Goal: Find contact information: Find contact information

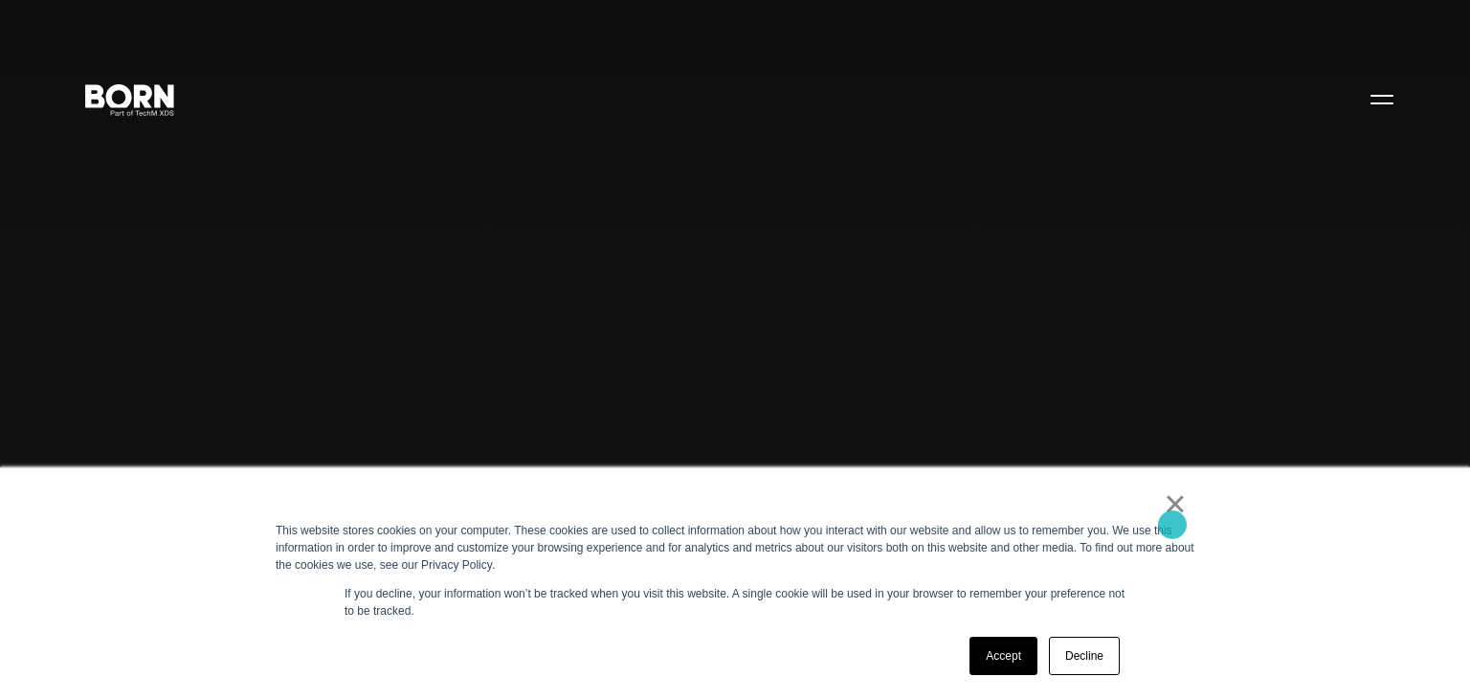
click at [1172, 512] on link "×" at bounding box center [1175, 503] width 23 height 17
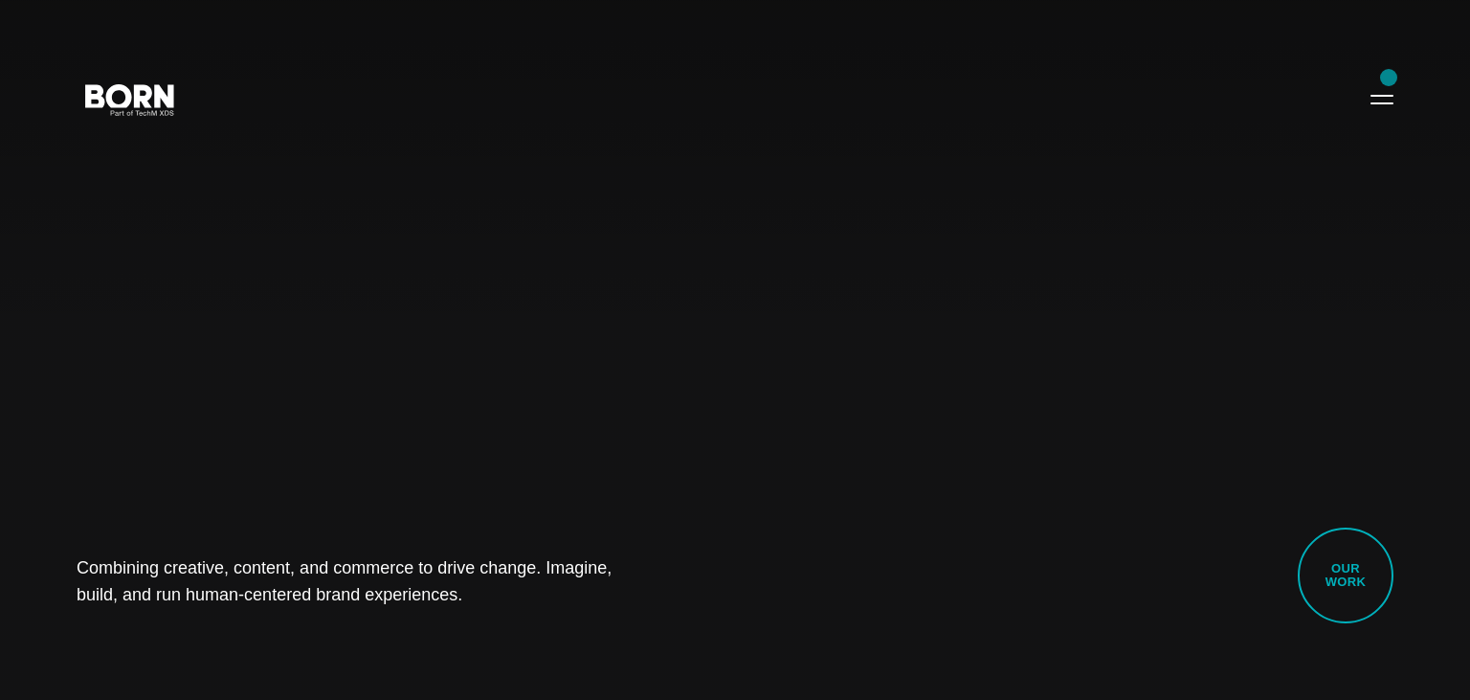
click at [1389, 78] on div "Combining creative, content, and commerce to drive change. Imagine, build, and …" at bounding box center [735, 350] width 1470 height 700
click at [1382, 92] on button "Primary Menu" at bounding box center [1382, 98] width 46 height 40
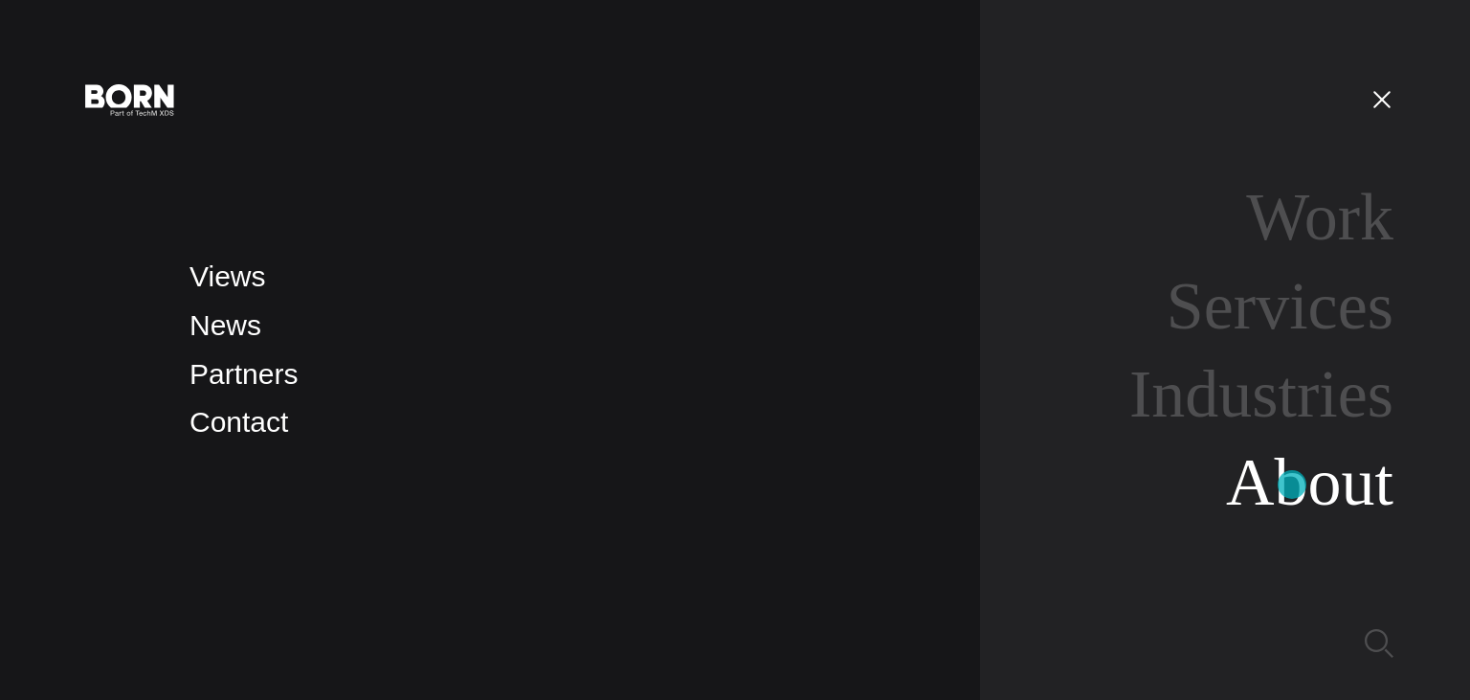
click at [1292, 485] on link "About" at bounding box center [1309, 482] width 167 height 74
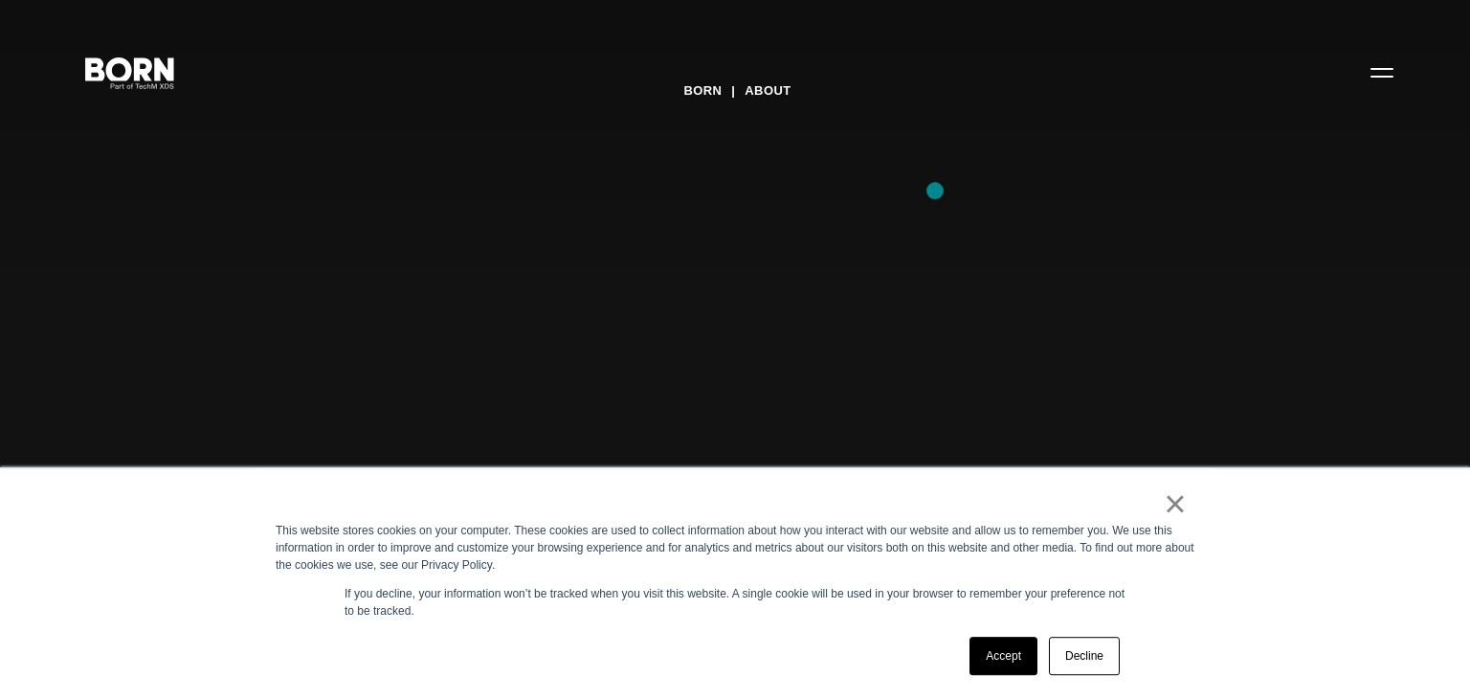
scroll to position [404, 0]
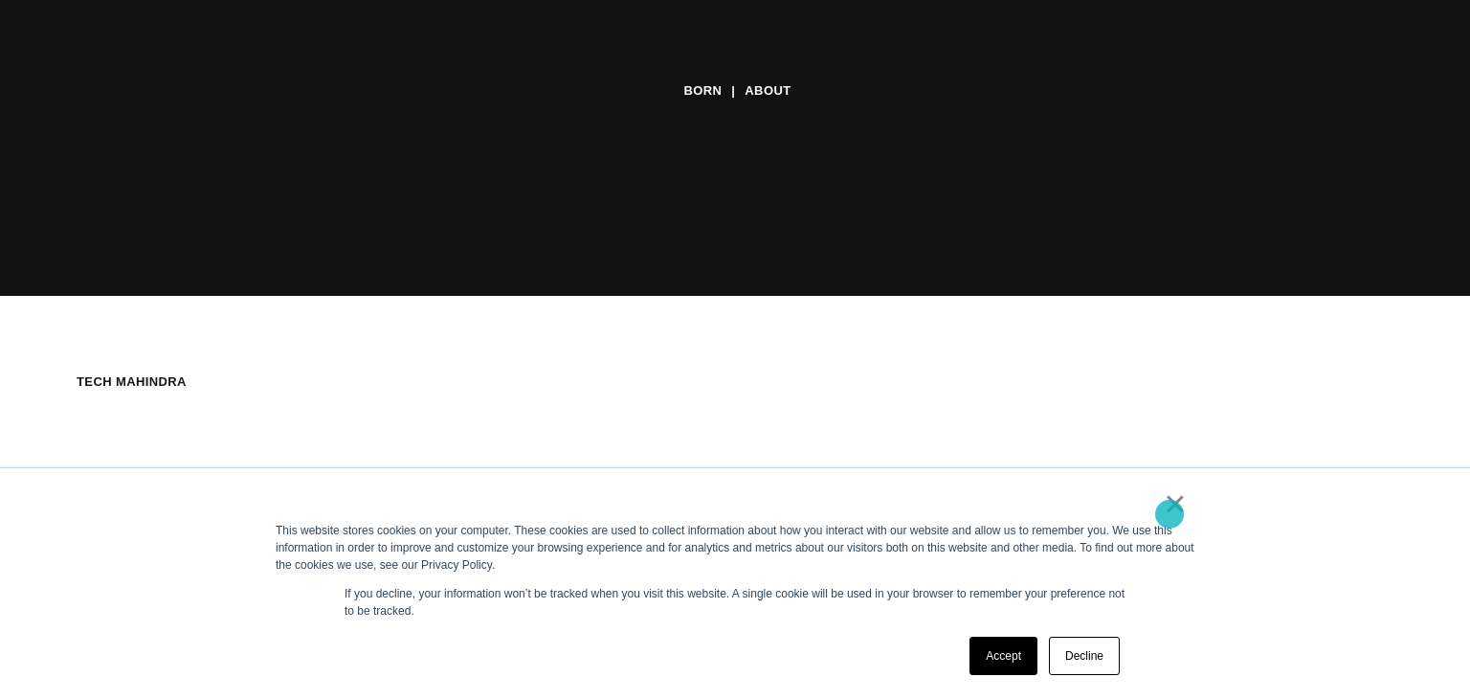
click at [1170, 512] on link "×" at bounding box center [1175, 503] width 23 height 17
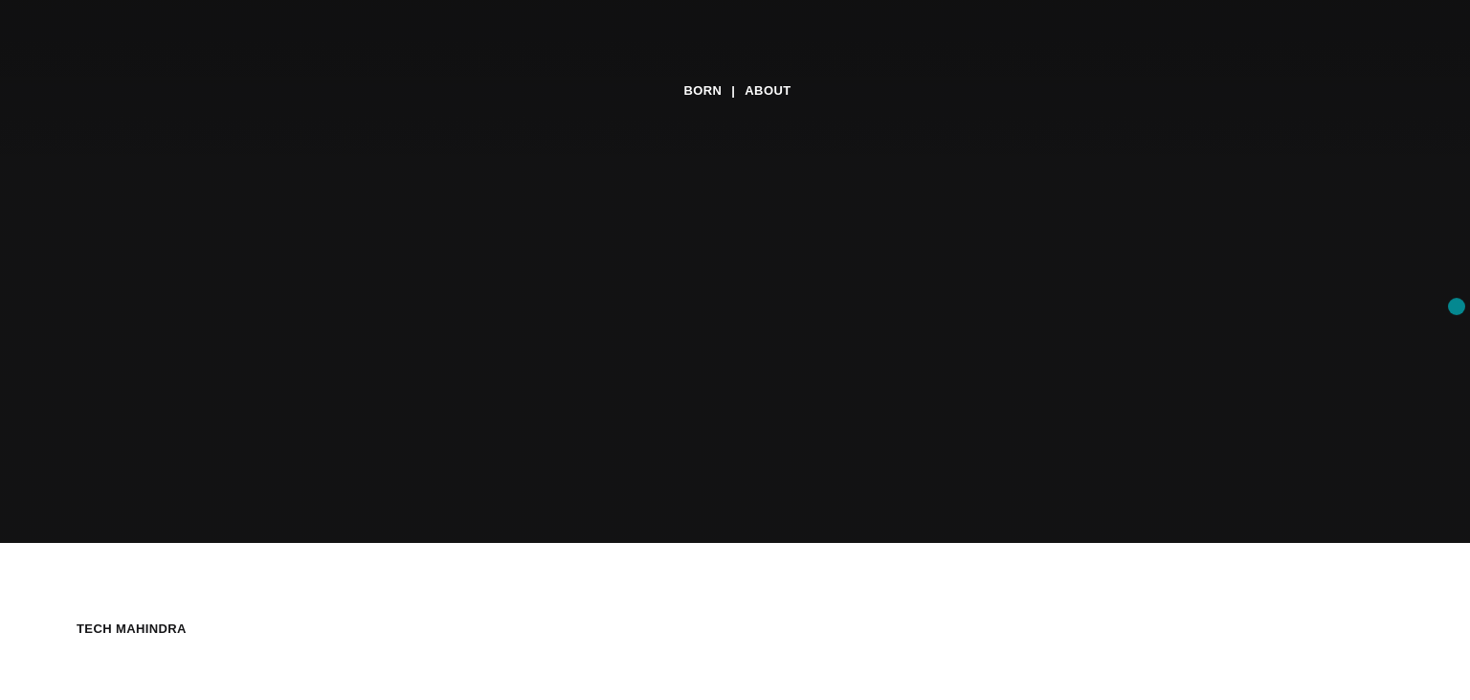
scroll to position [0, 0]
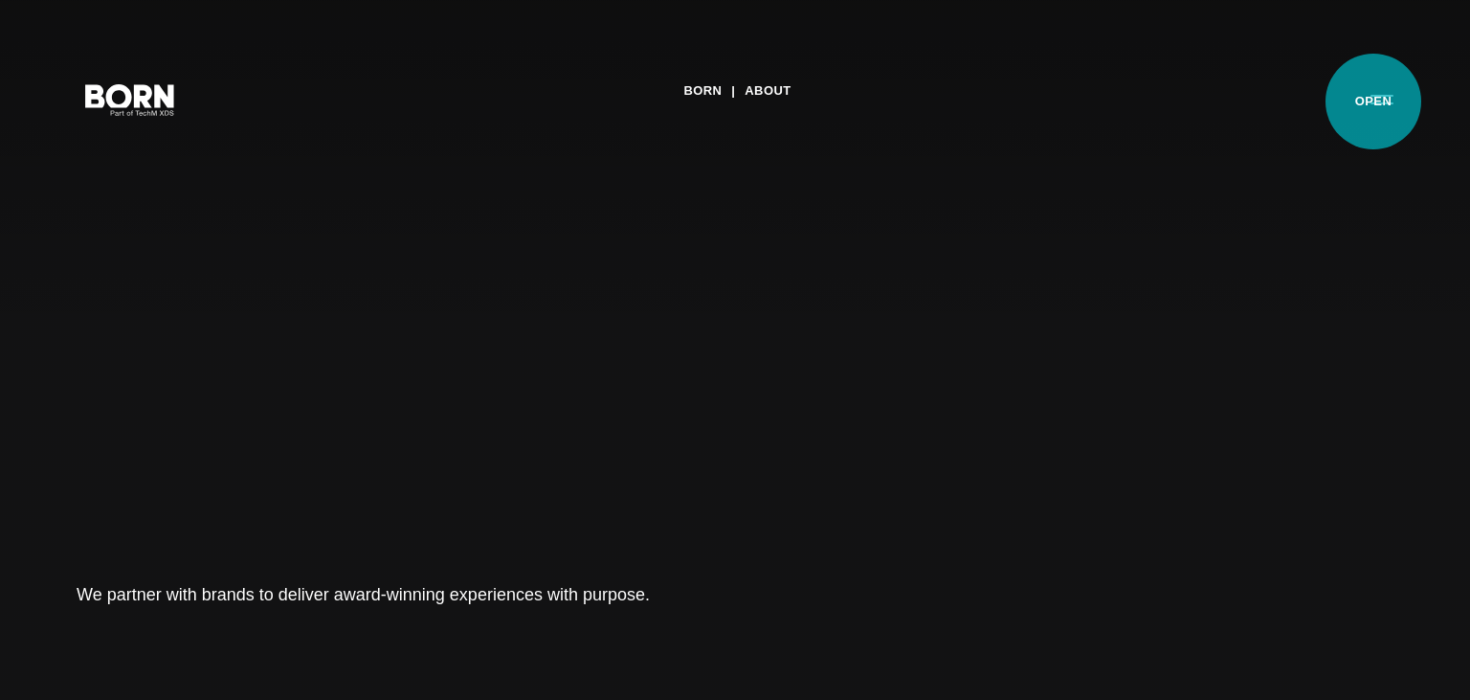
click at [1376, 107] on button "Primary Menu" at bounding box center [1382, 98] width 46 height 40
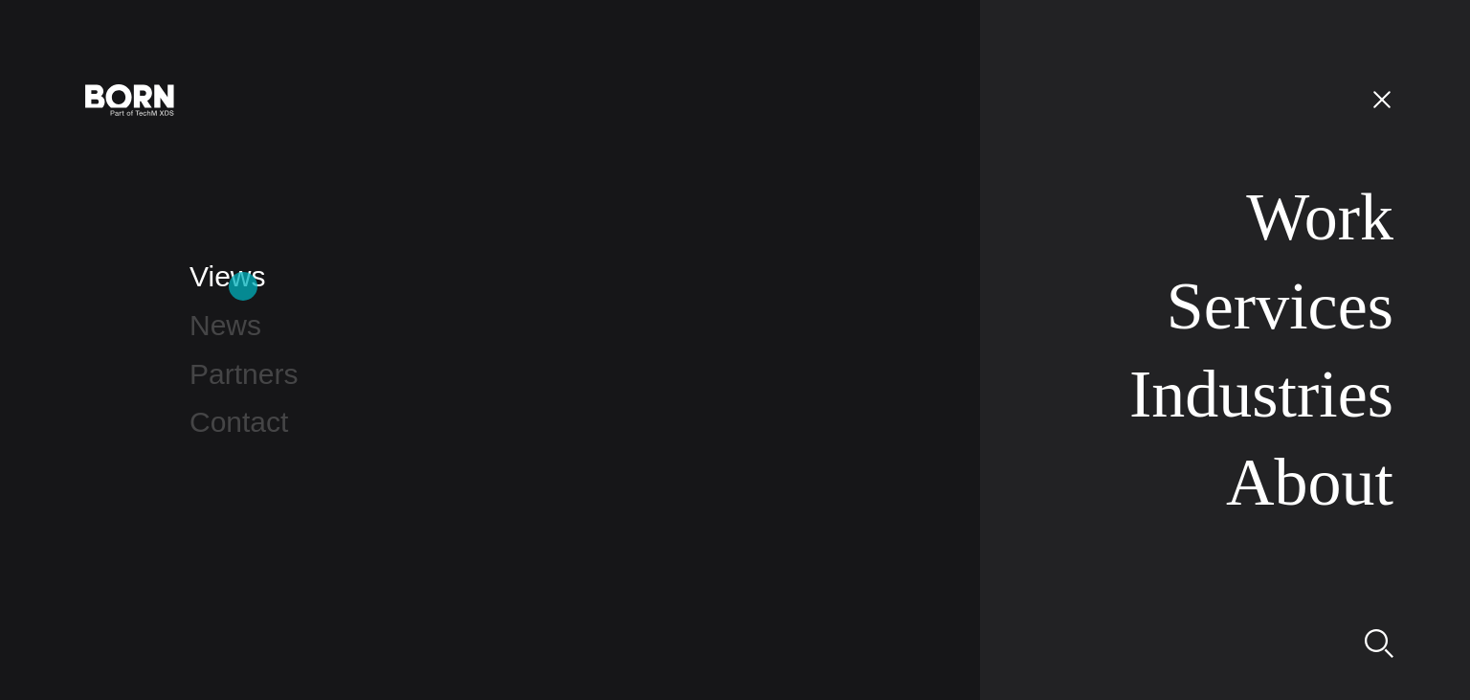
click at [243, 286] on link "Views" at bounding box center [227, 276] width 76 height 32
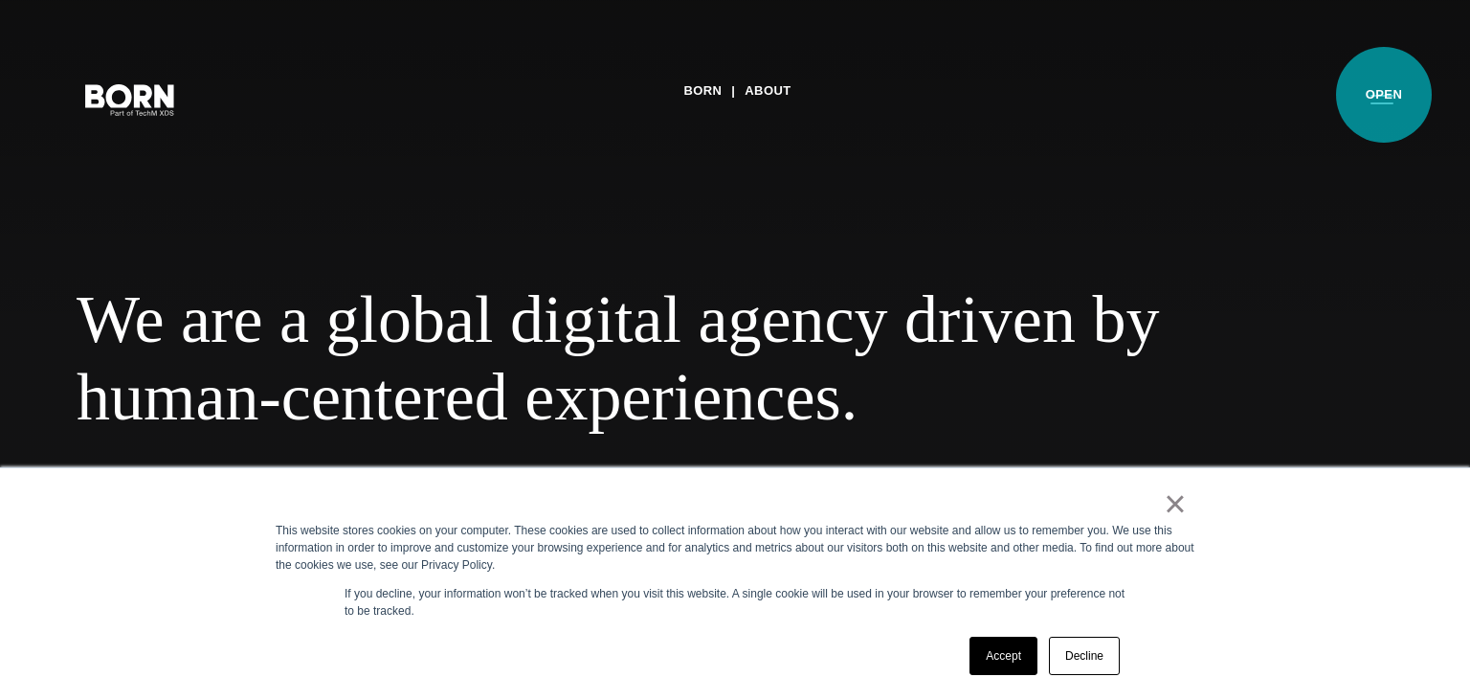
click at [1384, 95] on button "Primary Menu" at bounding box center [1382, 98] width 46 height 40
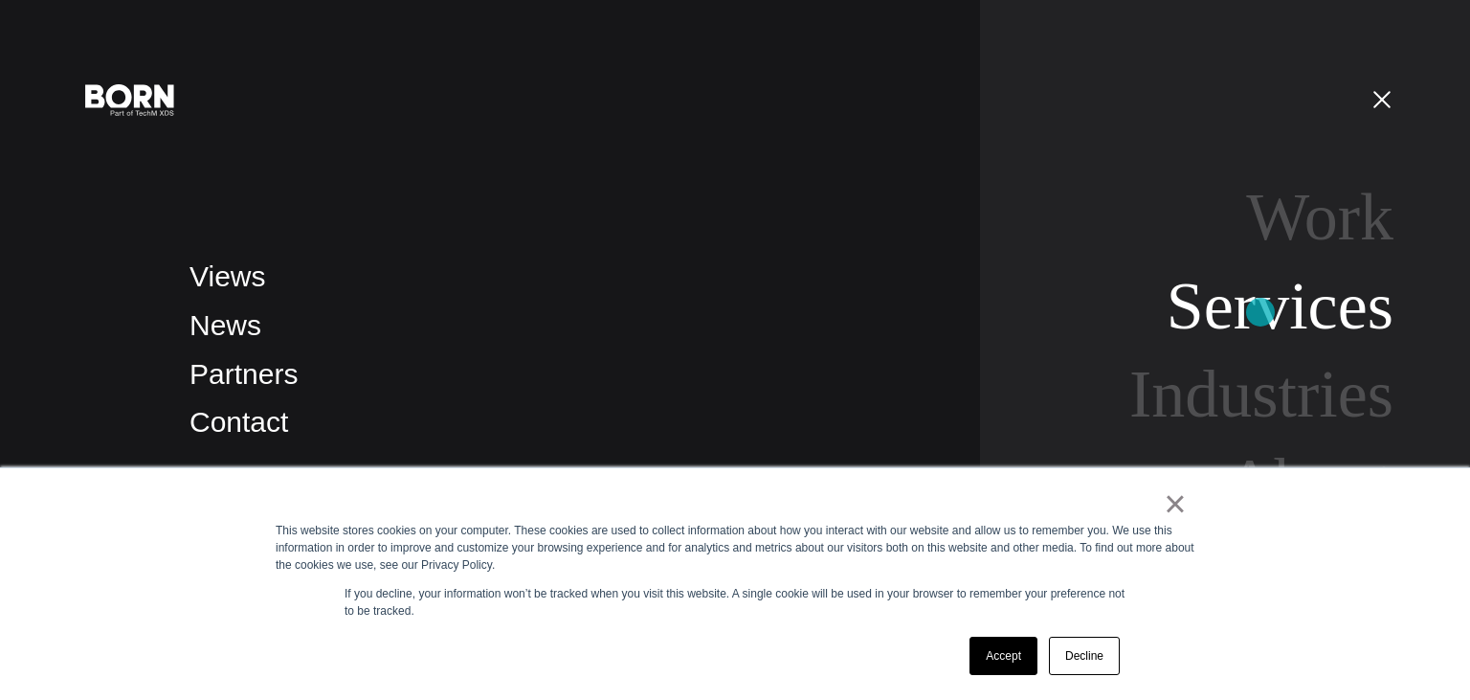
click at [1260, 312] on link "Services" at bounding box center [1280, 306] width 227 height 74
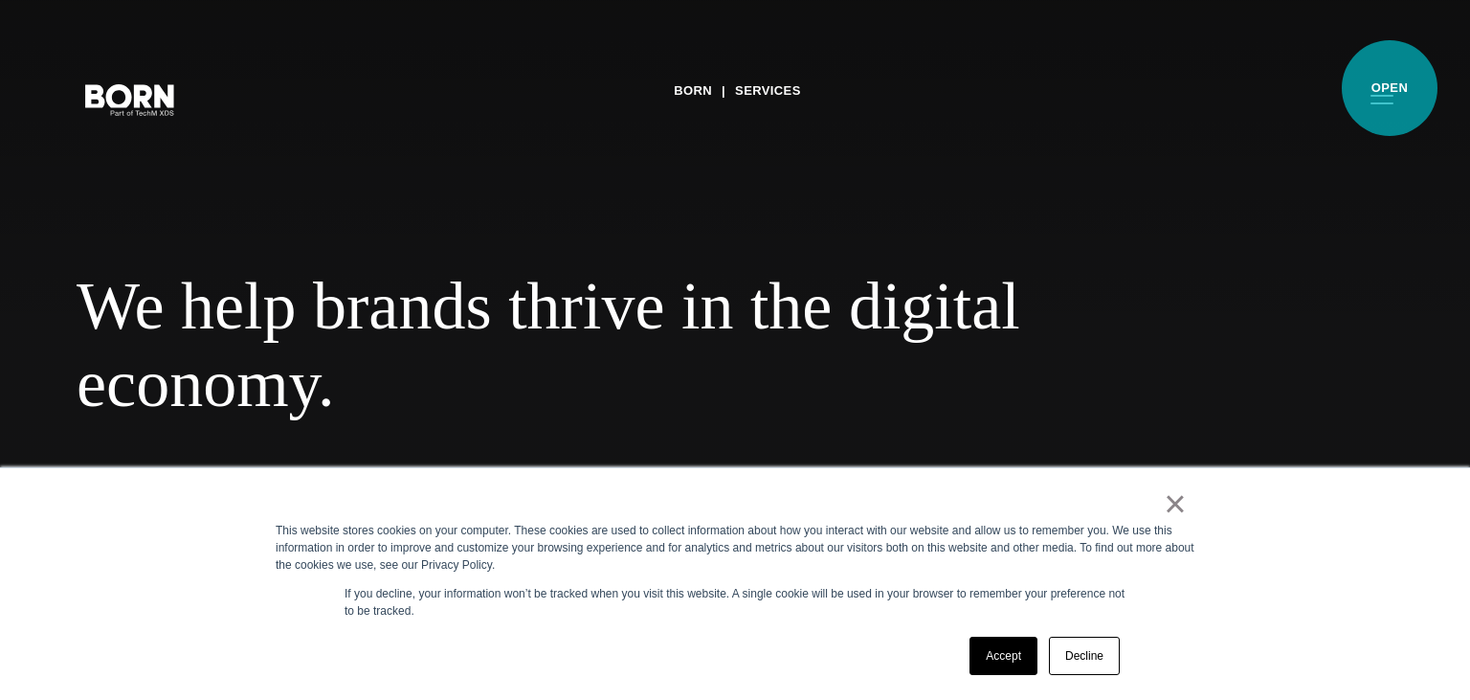
click at [1390, 88] on button "Primary Menu" at bounding box center [1382, 98] width 46 height 40
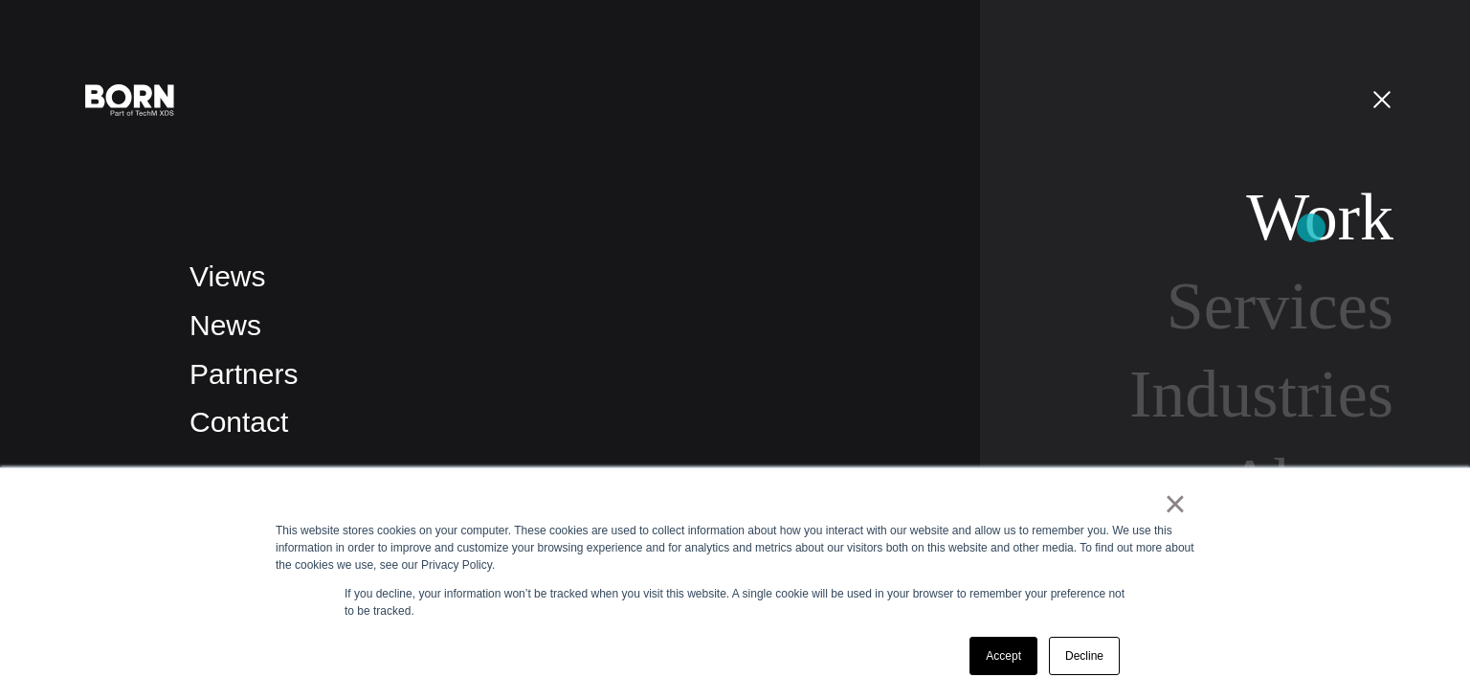
click at [1311, 228] on link "Work" at bounding box center [1319, 217] width 147 height 74
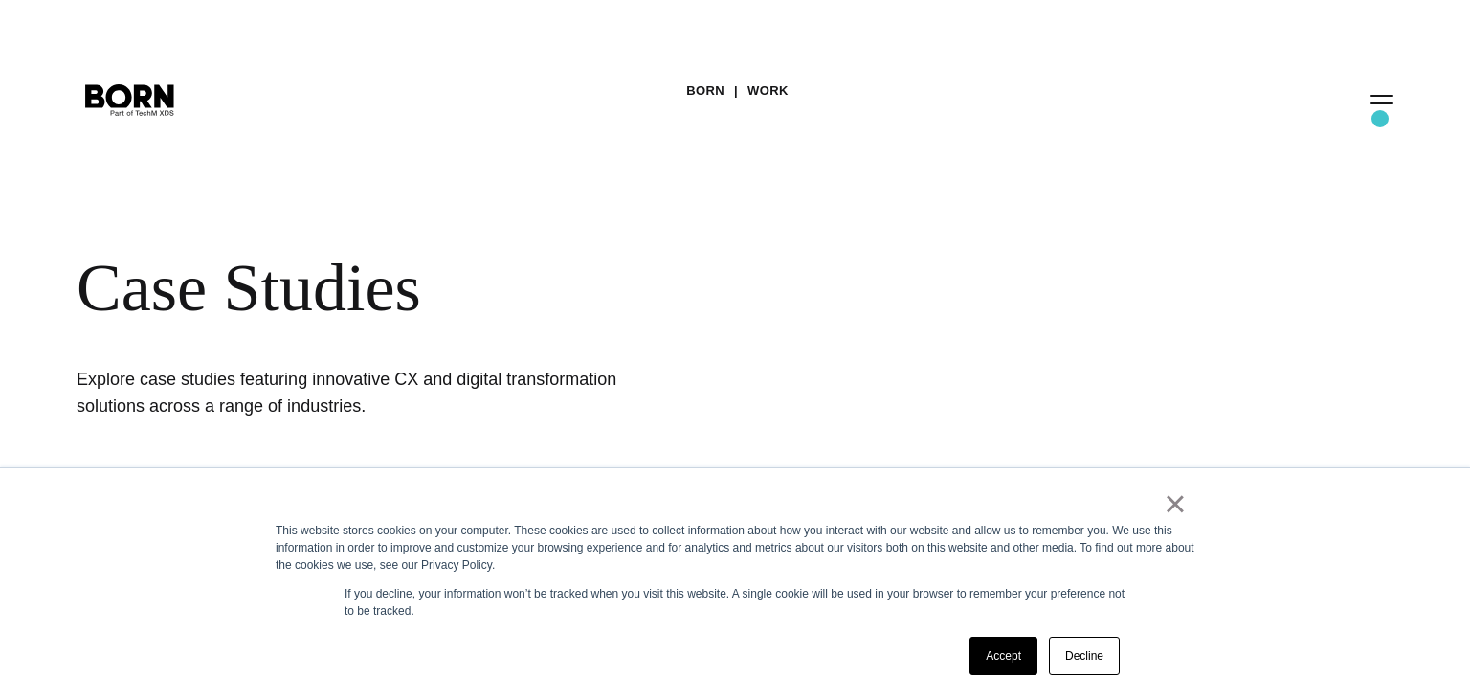
click at [1380, 119] on div "BORN Work Case Studies Explore case studies featuring innovative CX and digital…" at bounding box center [735, 255] width 1470 height 511
click at [1376, 105] on button "Primary Menu" at bounding box center [1382, 98] width 46 height 40
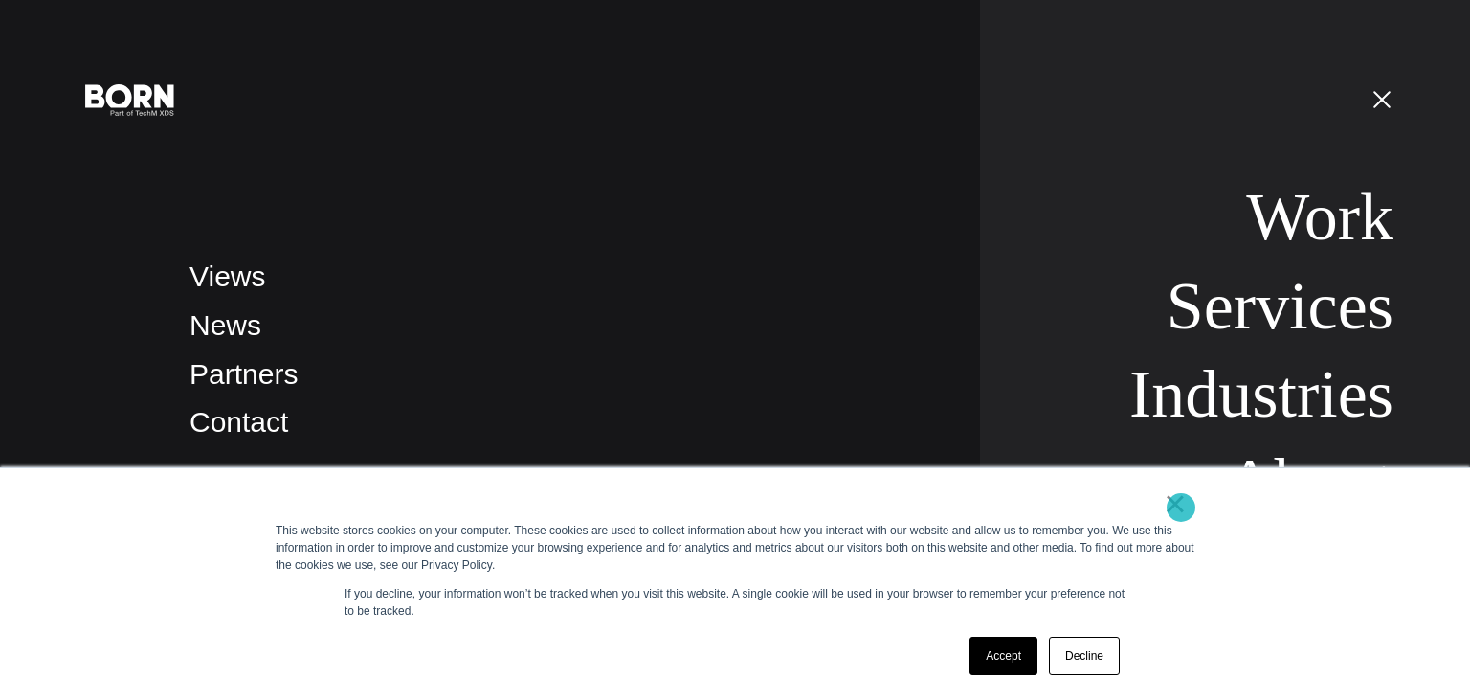
click at [1181, 507] on link "×" at bounding box center [1175, 503] width 23 height 17
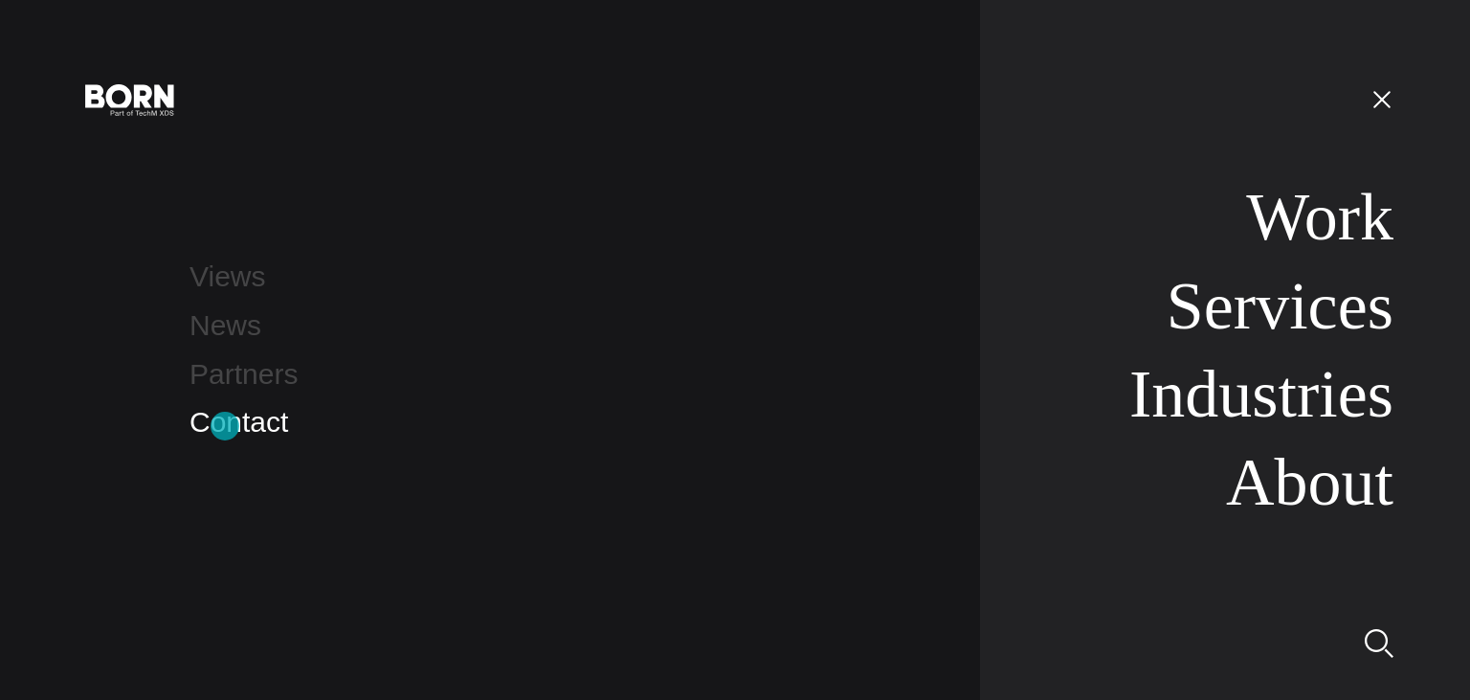
click at [225, 426] on link "Contact" at bounding box center [238, 422] width 99 height 32
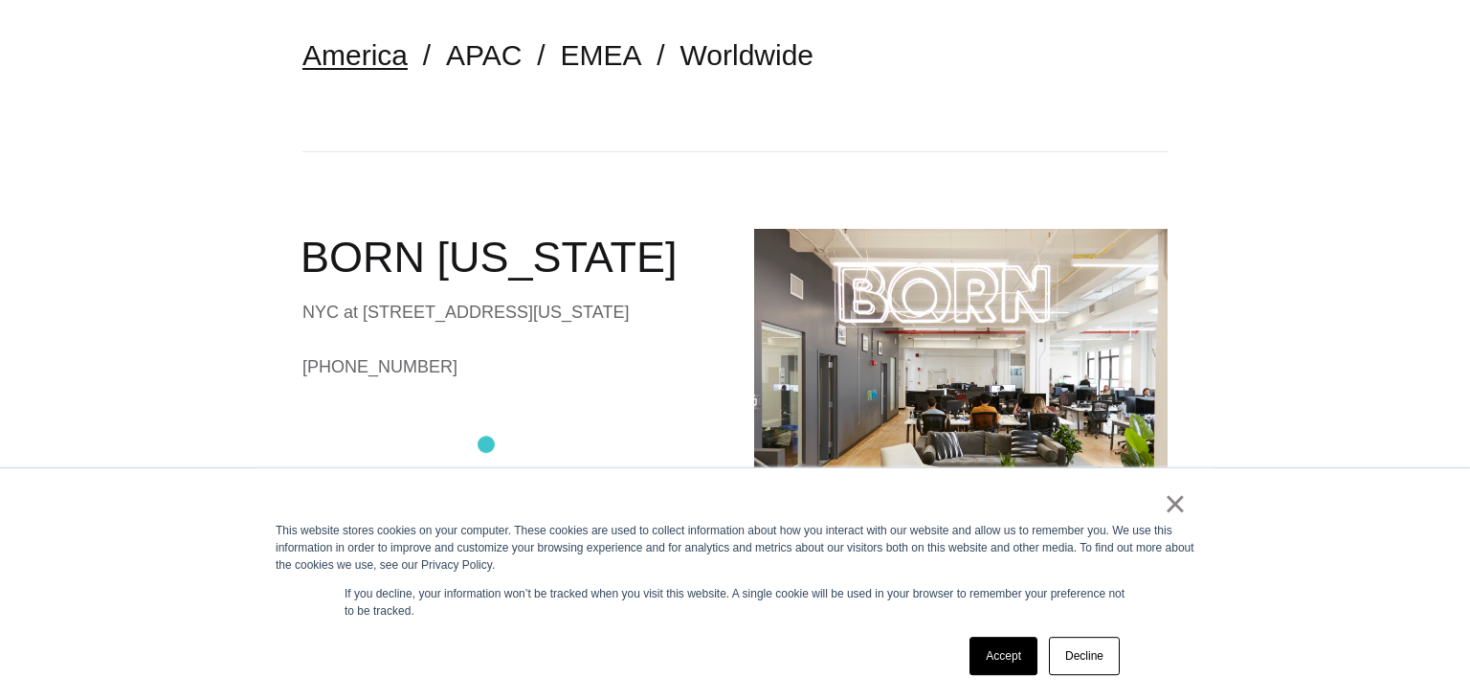
scroll to position [505, 0]
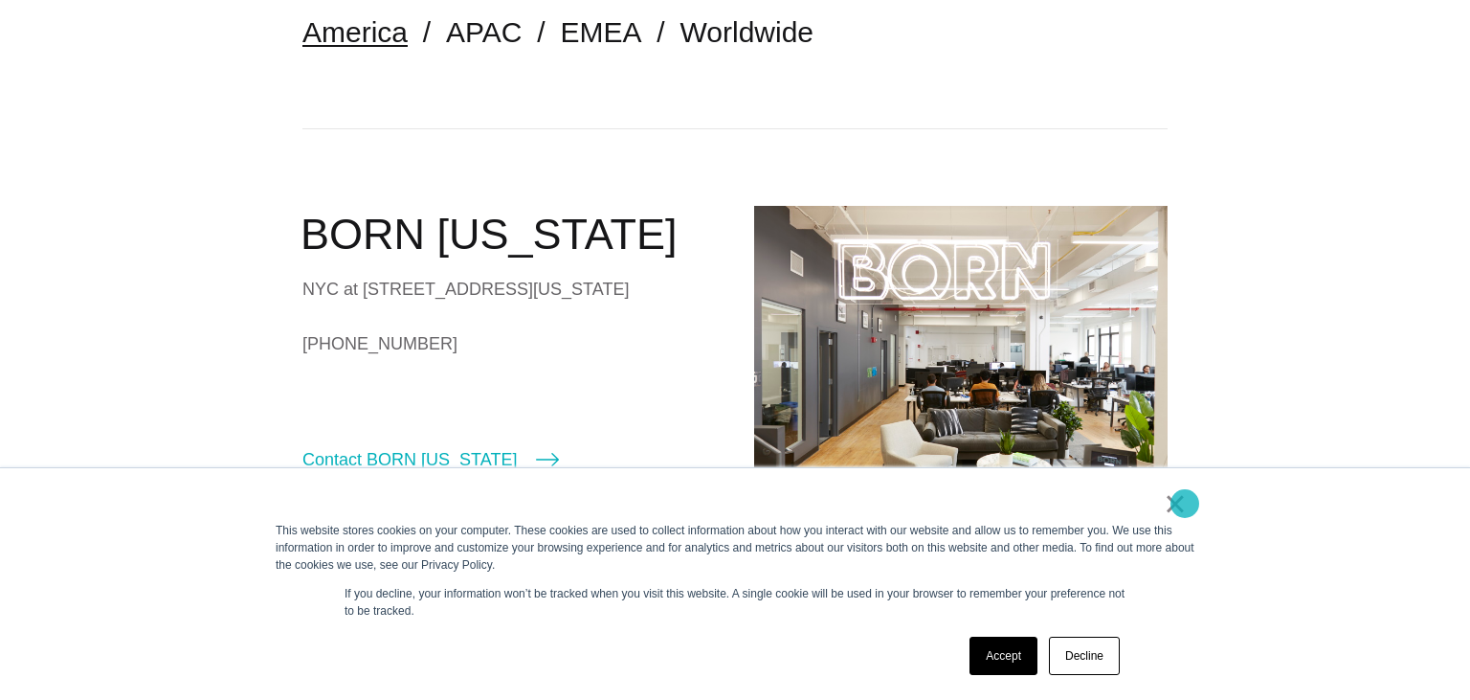
click at [1185, 503] on link "×" at bounding box center [1175, 503] width 23 height 17
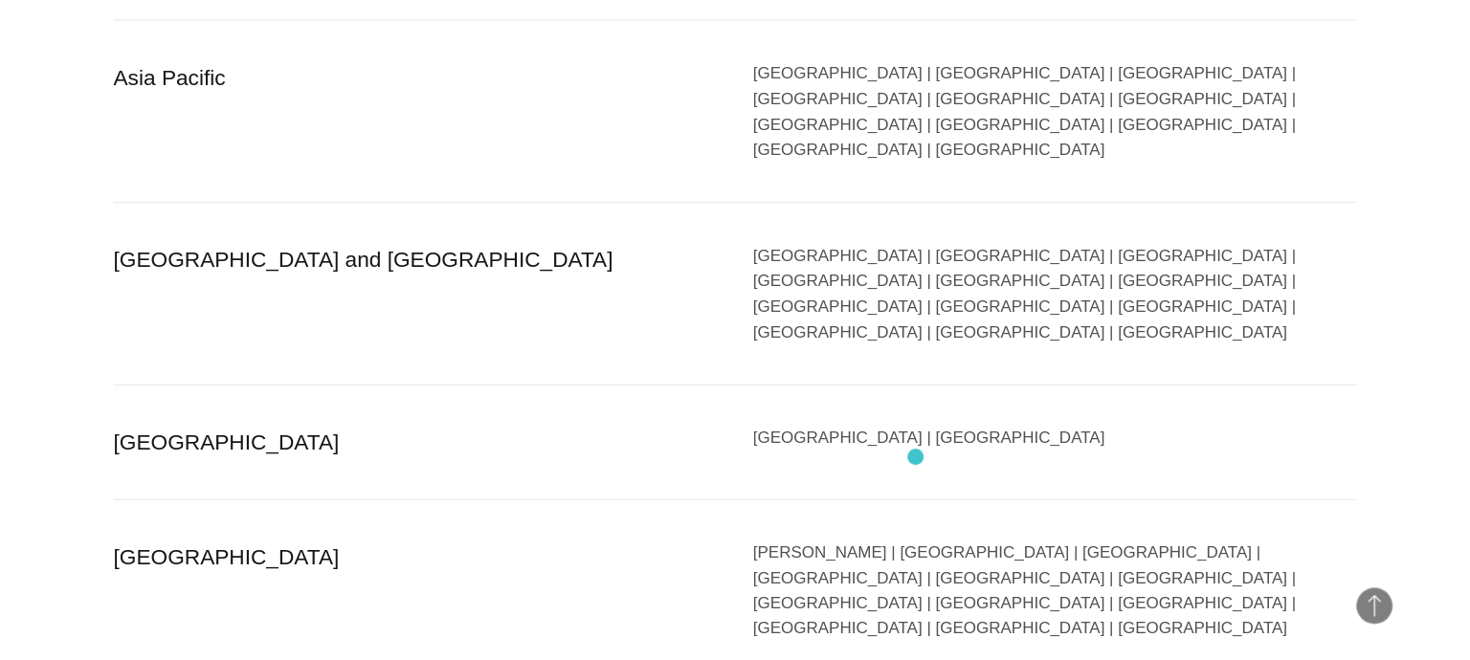
scroll to position [3941, 0]
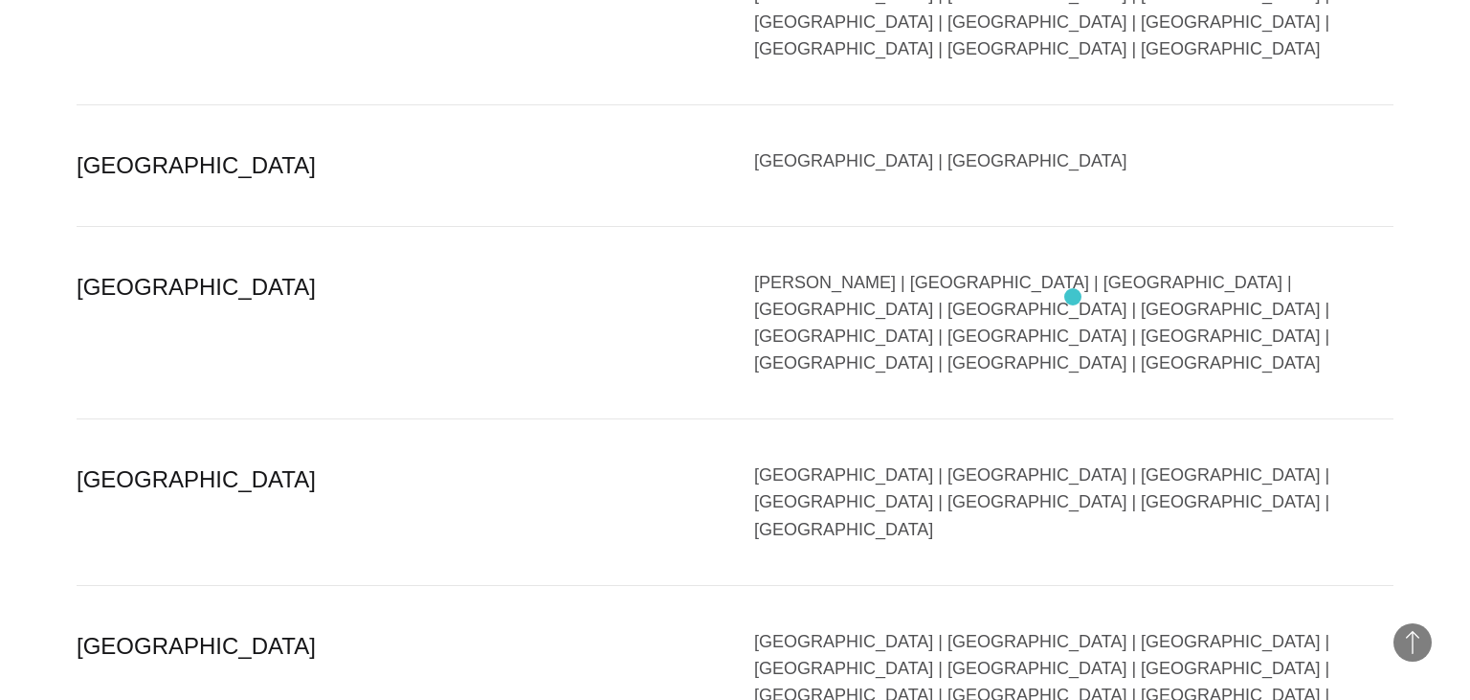
click at [1076, 628] on div "Bangalore | Bhubaneswar | Chandigarh | Chennai | Gandhinagar | Gurgaon | Hydera…" at bounding box center [1073, 709] width 639 height 162
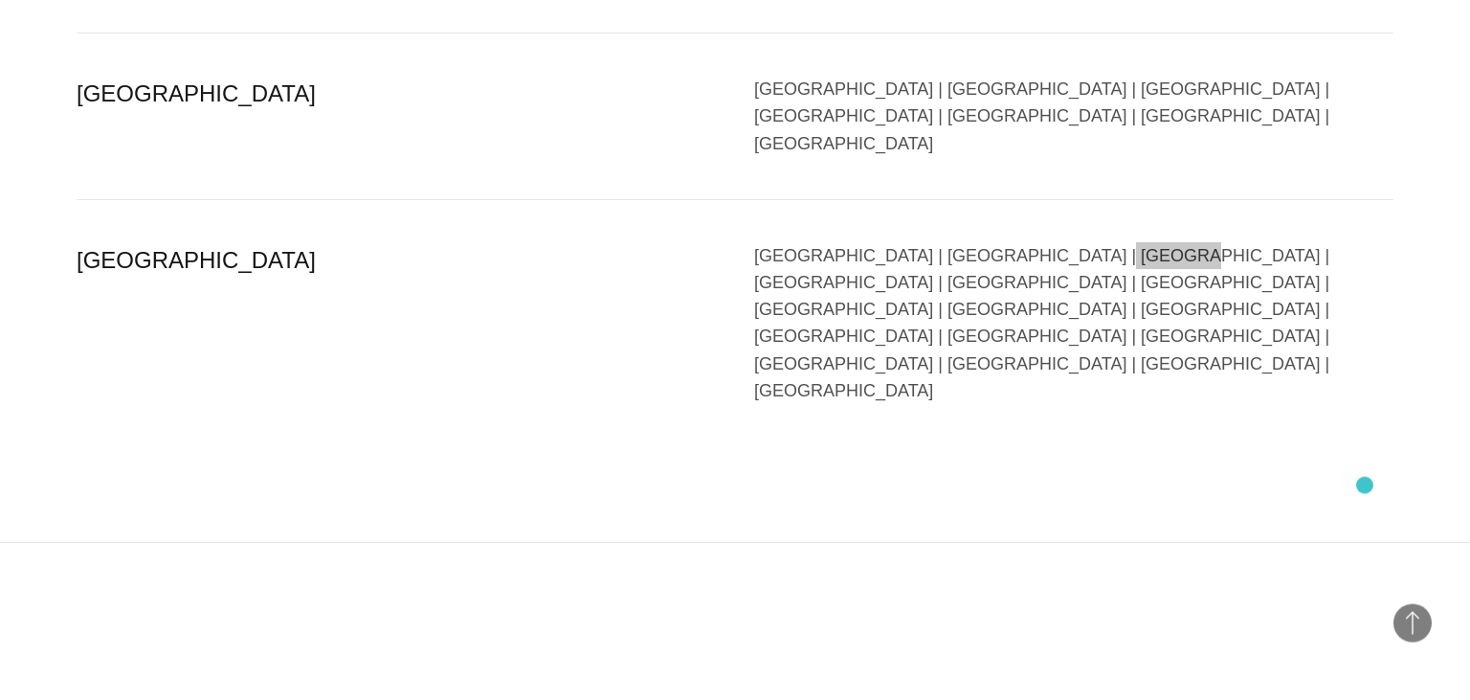
scroll to position [3907, 0]
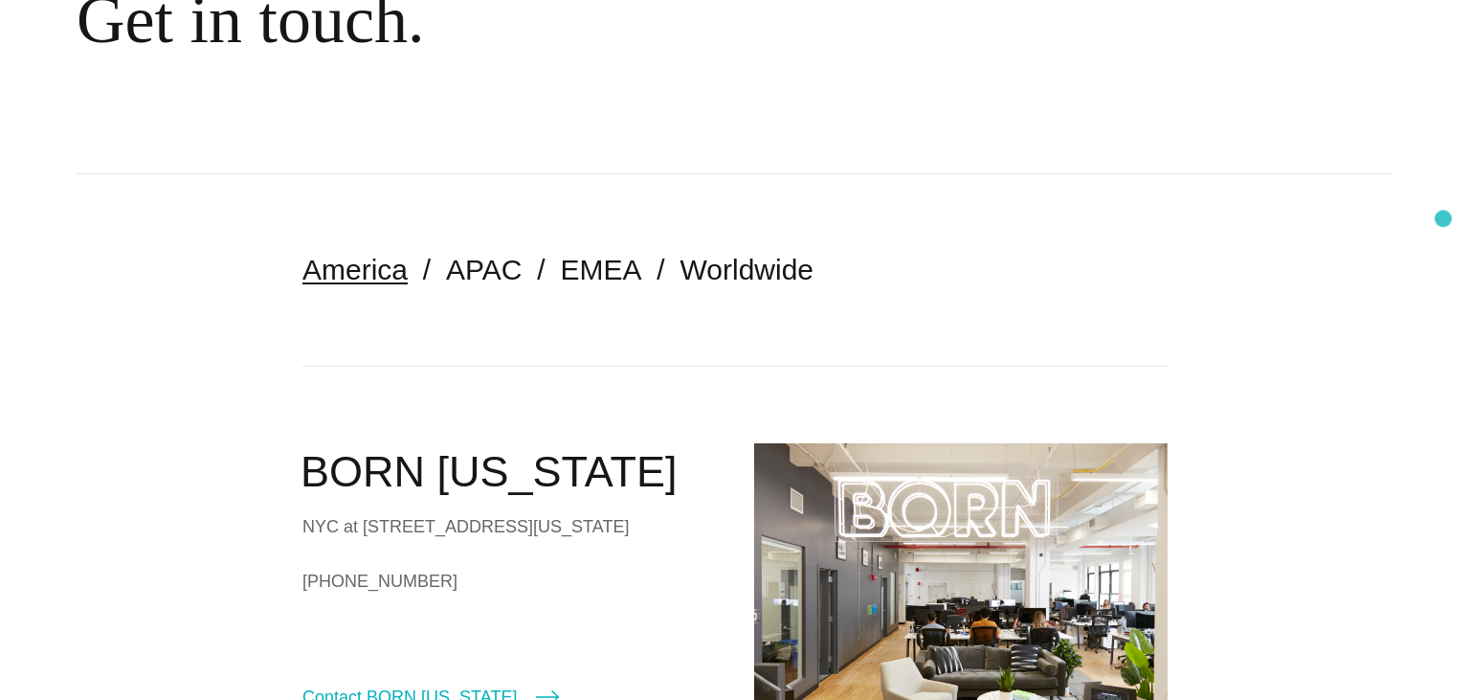
scroll to position [0, 0]
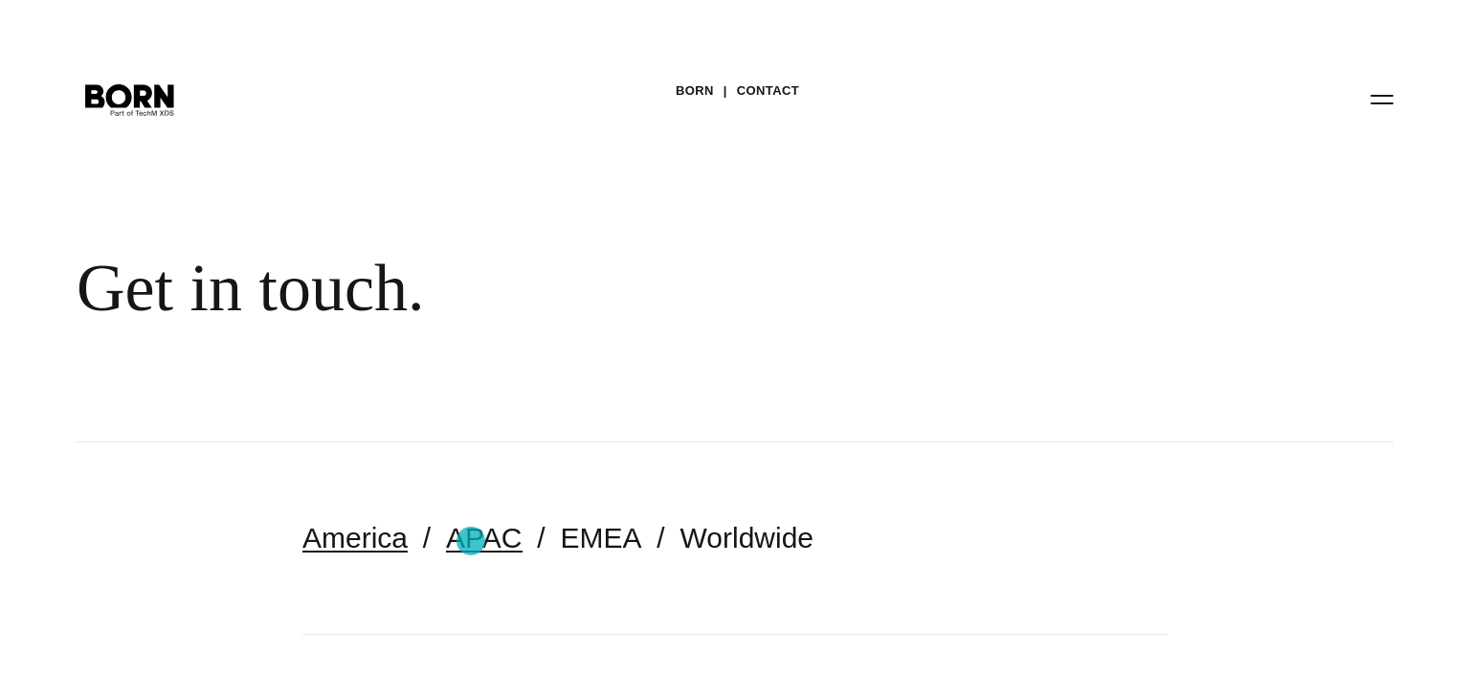
click at [471, 541] on link "APAC" at bounding box center [484, 538] width 76 height 32
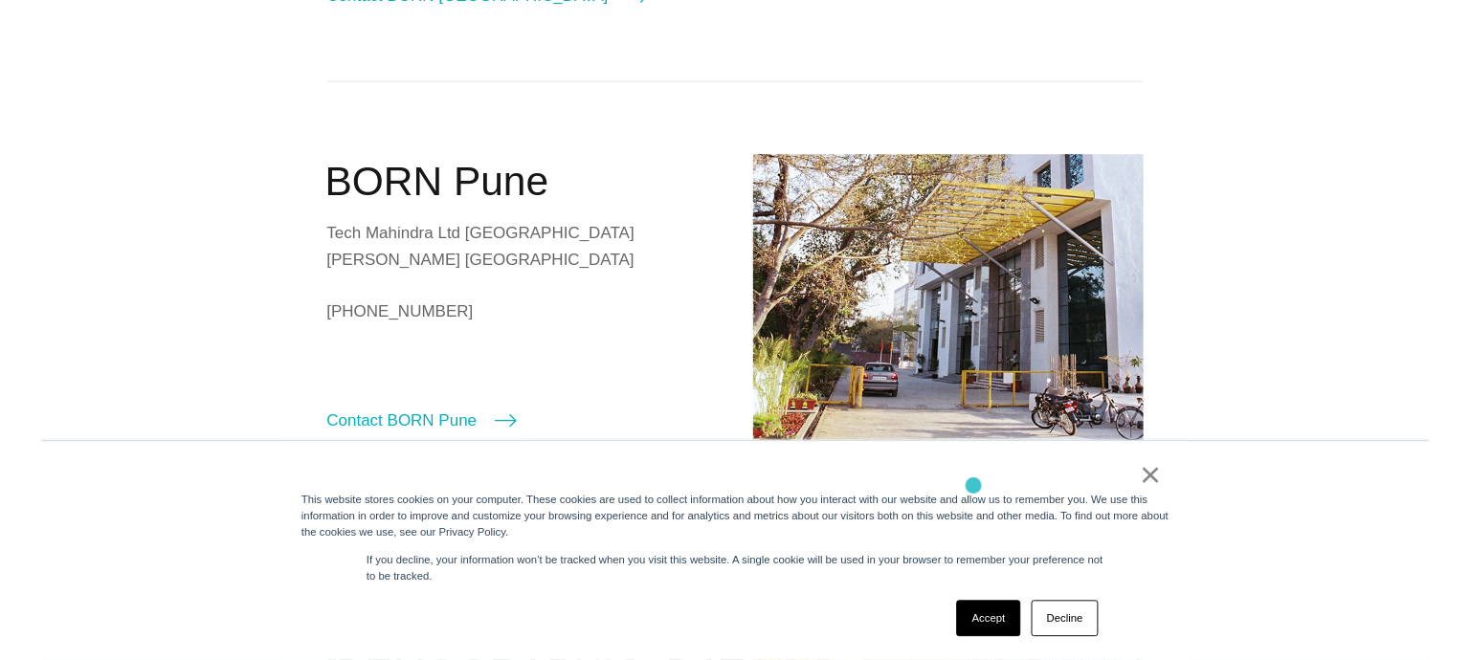
scroll to position [1213, 0]
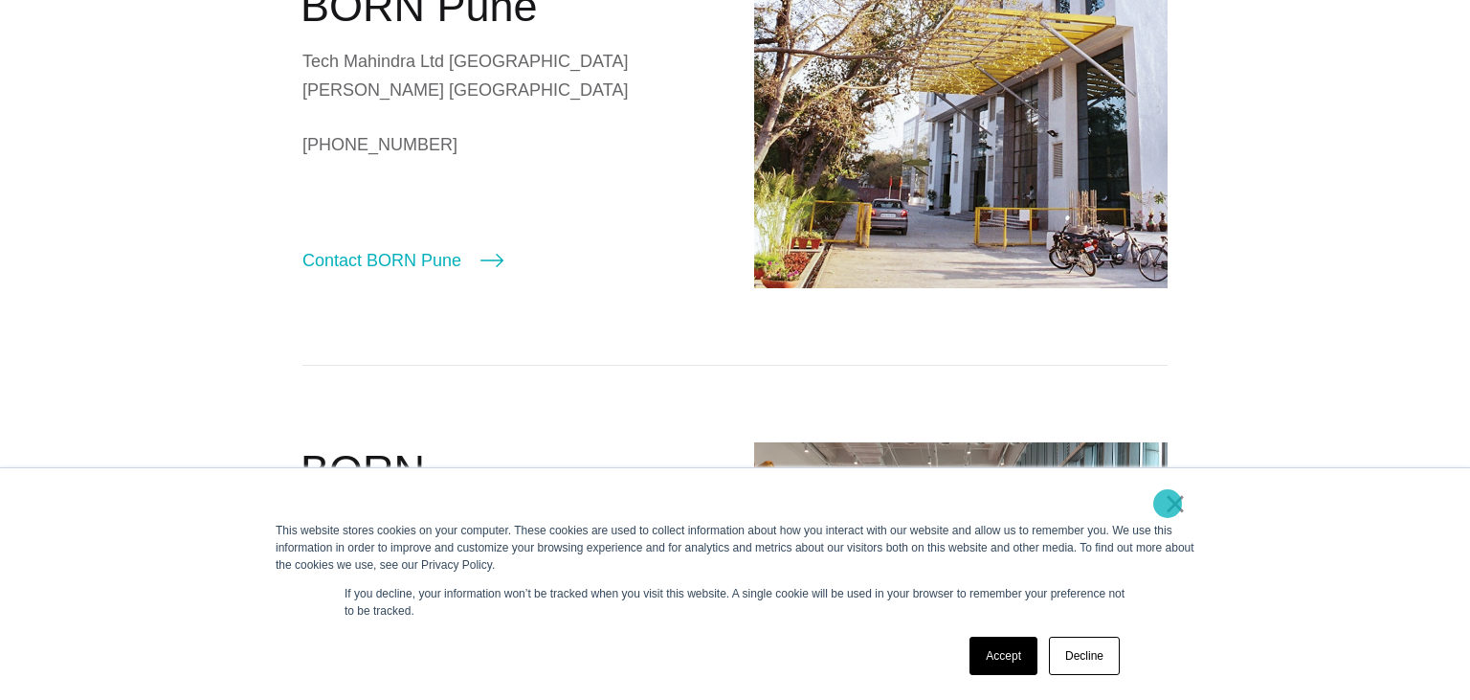
click at [1168, 503] on link "×" at bounding box center [1175, 503] width 23 height 17
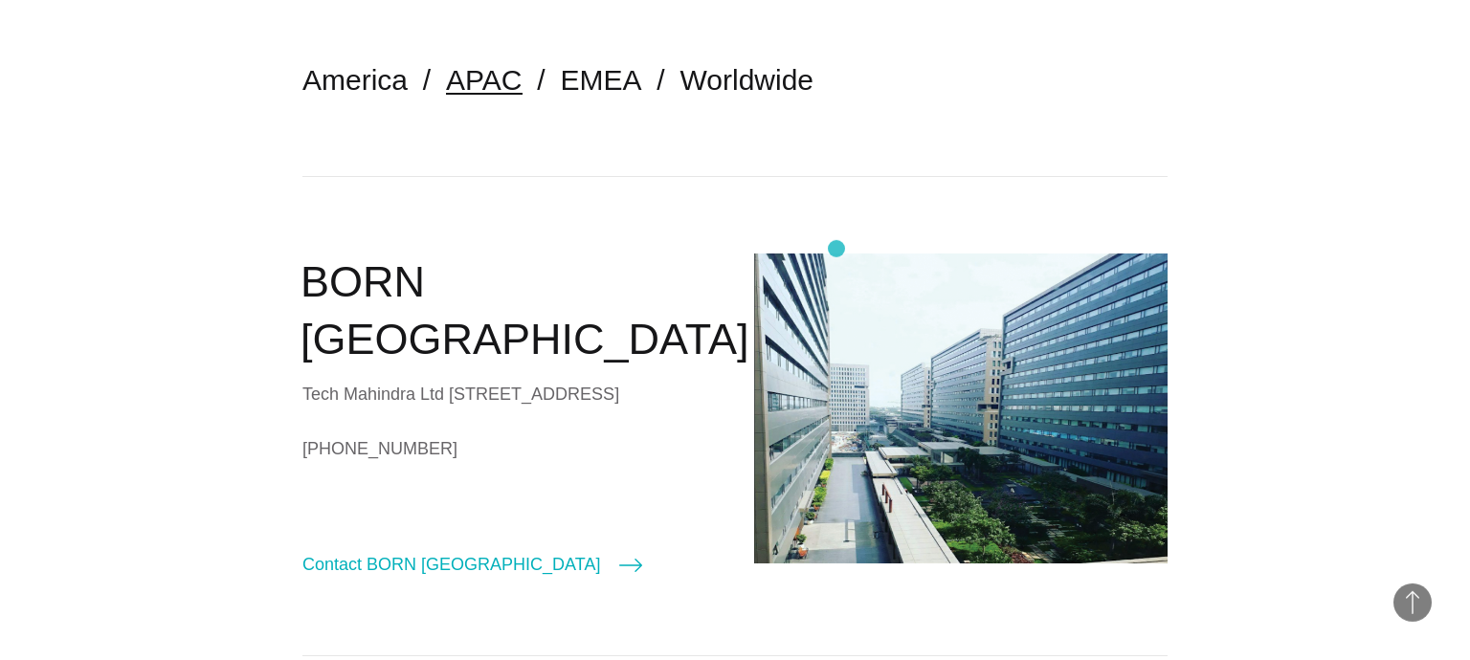
scroll to position [505, 0]
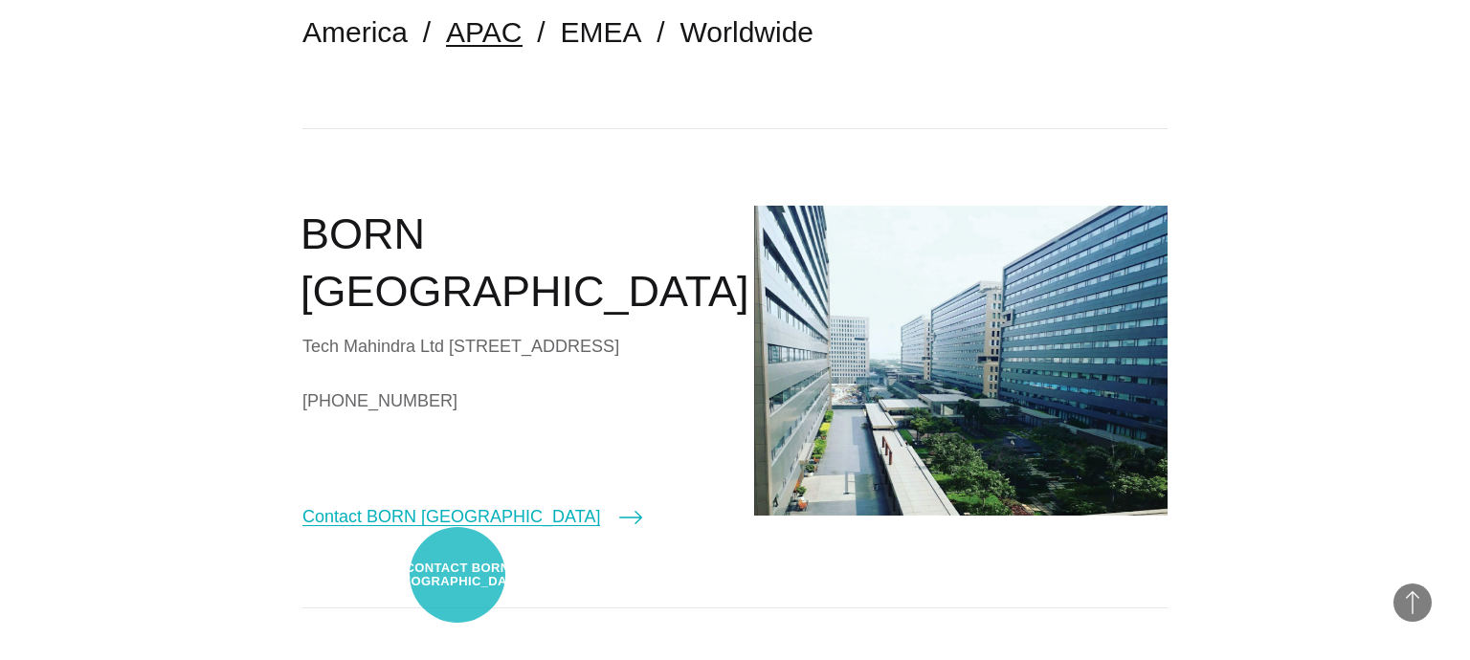
click at [458, 530] on link "Contact BORN Chennai" at bounding box center [472, 516] width 340 height 27
select select "*******"
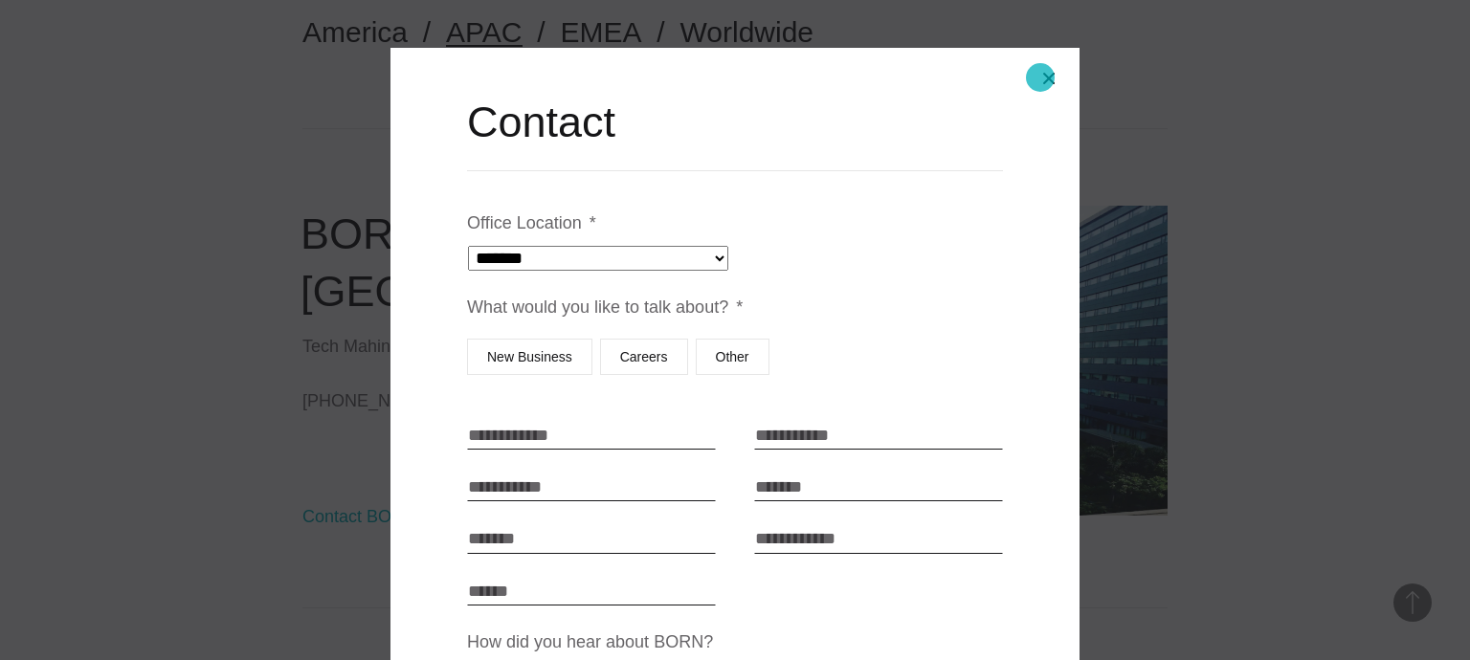
scroll to position [0, 0]
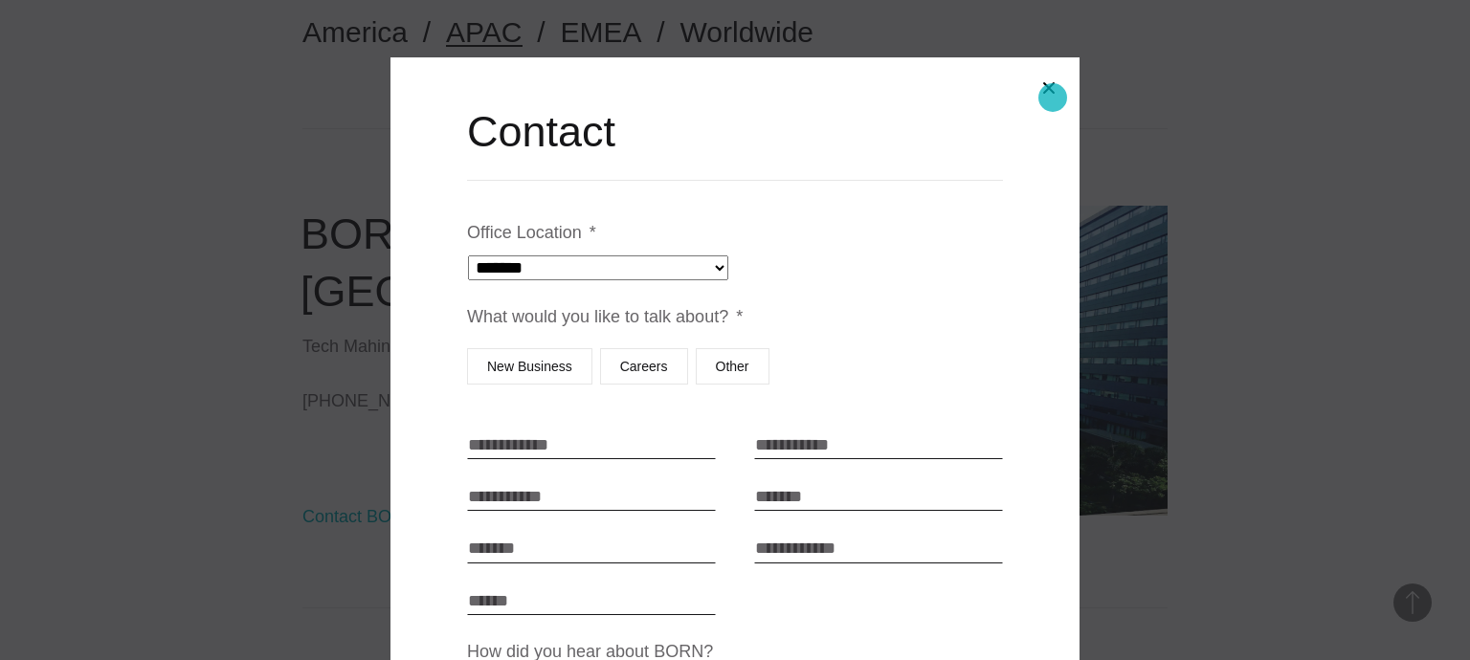
click at [1055, 97] on button "Close modal" at bounding box center [1049, 88] width 46 height 46
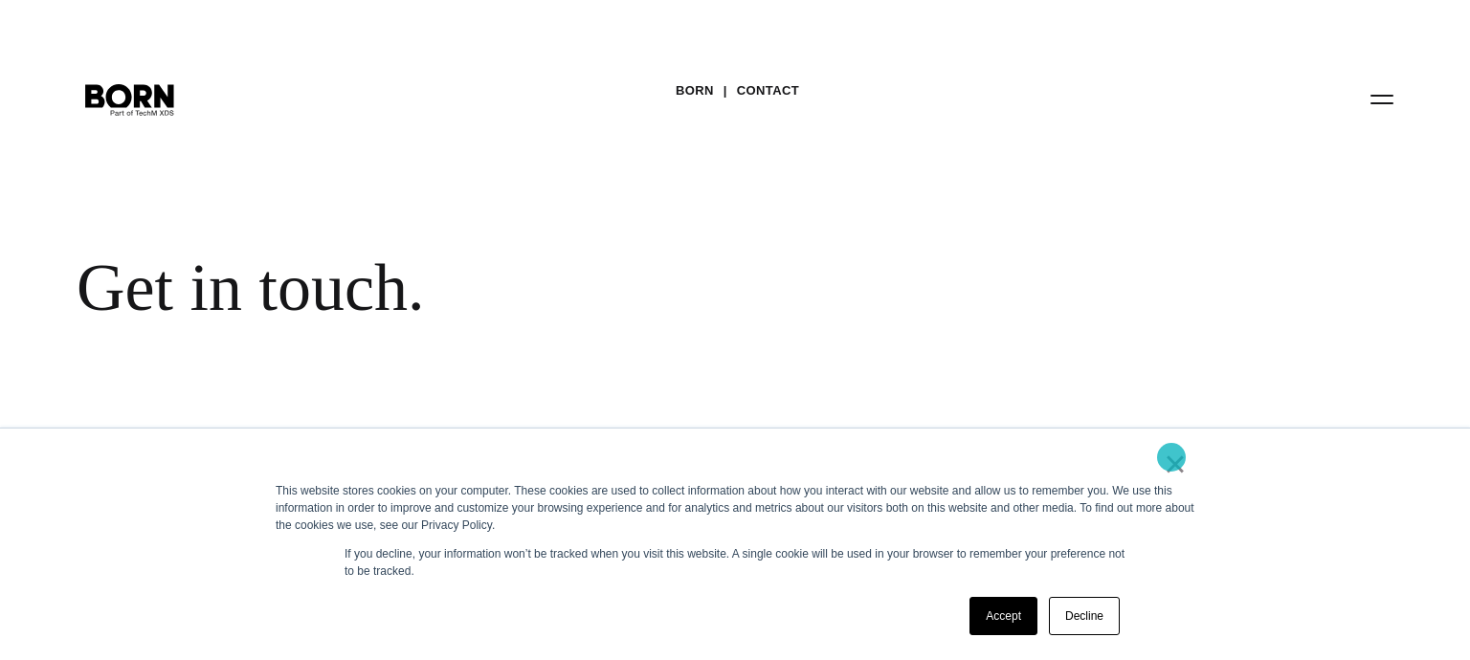
click at [1171, 457] on link "×" at bounding box center [1175, 464] width 23 height 17
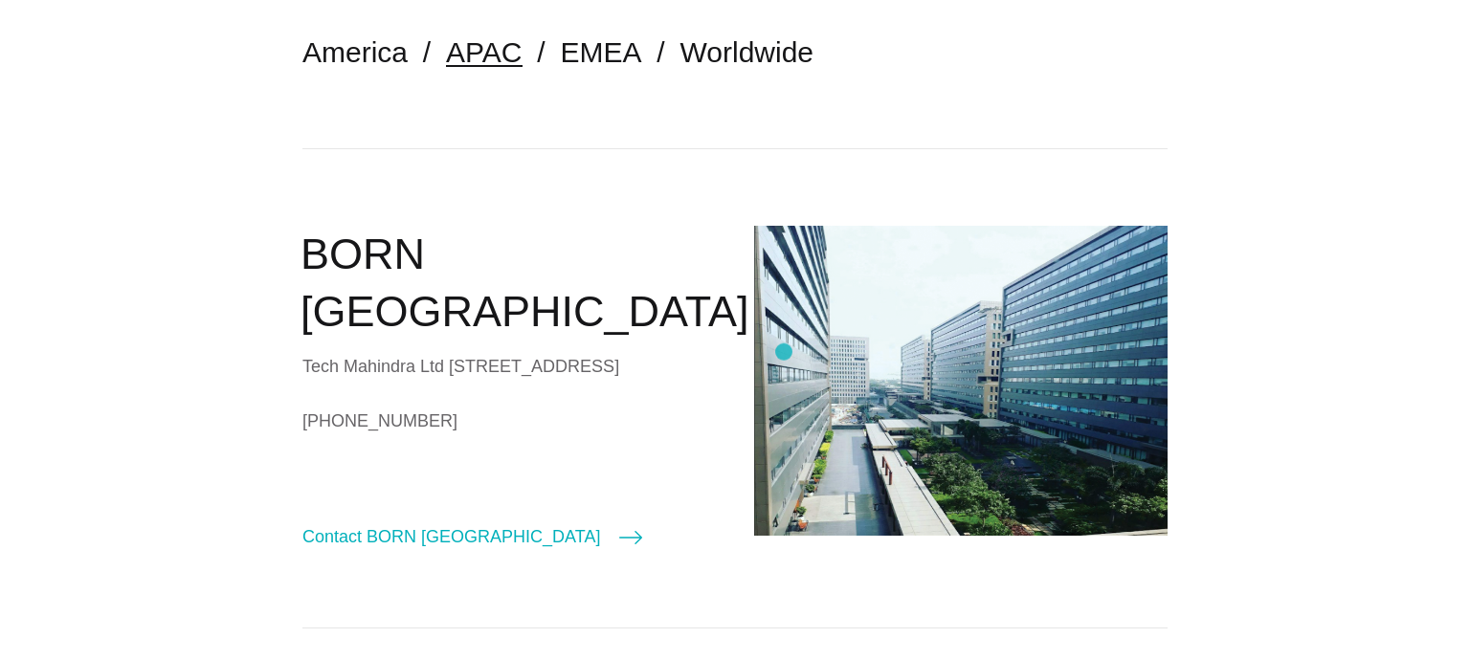
scroll to position [505, 0]
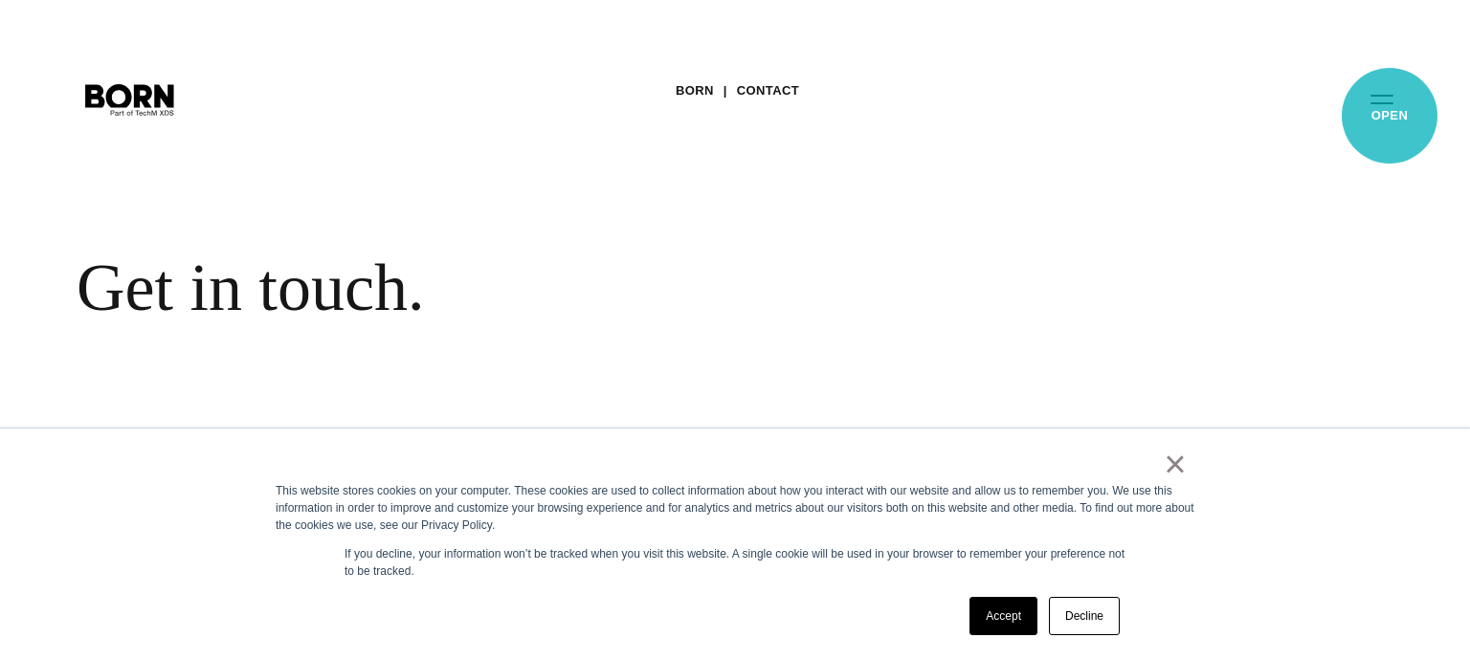
click at [1391, 121] on div "BORN Contact Get in touch." at bounding box center [735, 221] width 1470 height 442
click at [1386, 94] on button "Primary Menu" at bounding box center [1382, 98] width 46 height 40
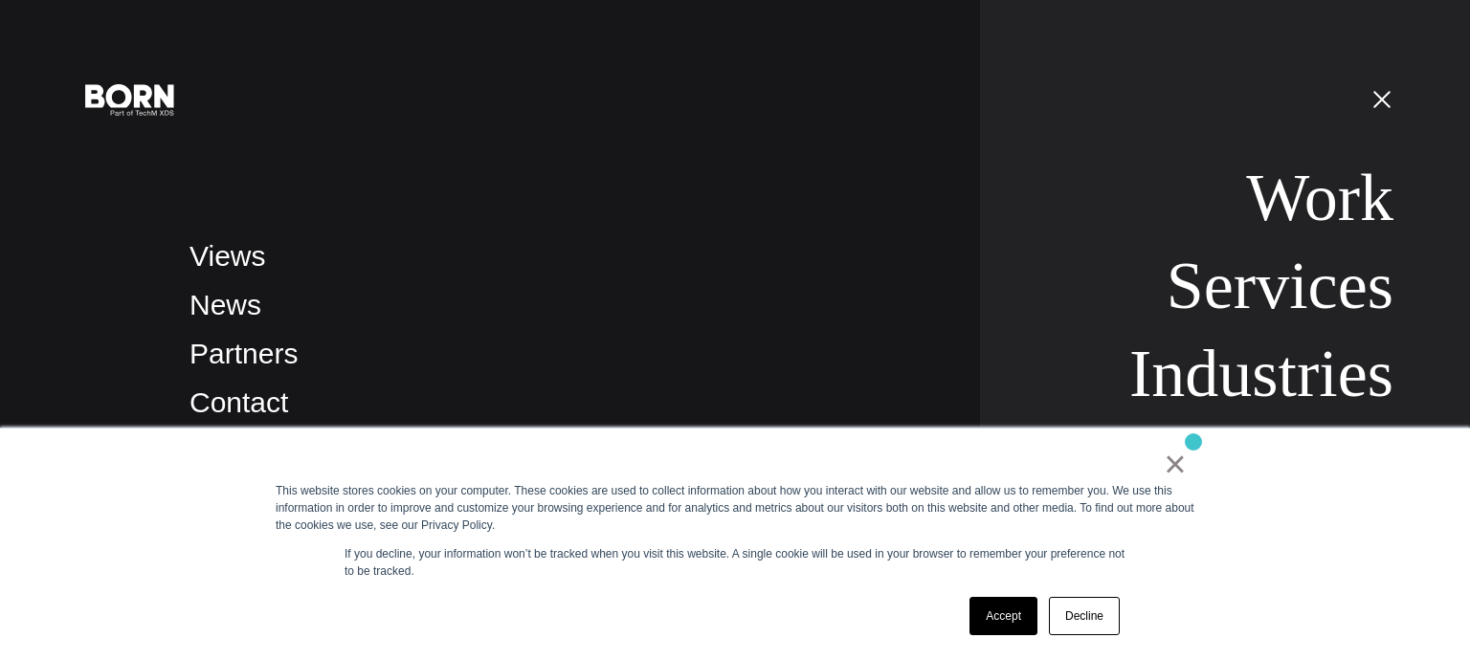
click at [1194, 441] on div "× This website stores cookies on your computer. These cookies are used to colle…" at bounding box center [734, 545] width 957 height 232
click at [1185, 456] on link "×" at bounding box center [1175, 464] width 23 height 17
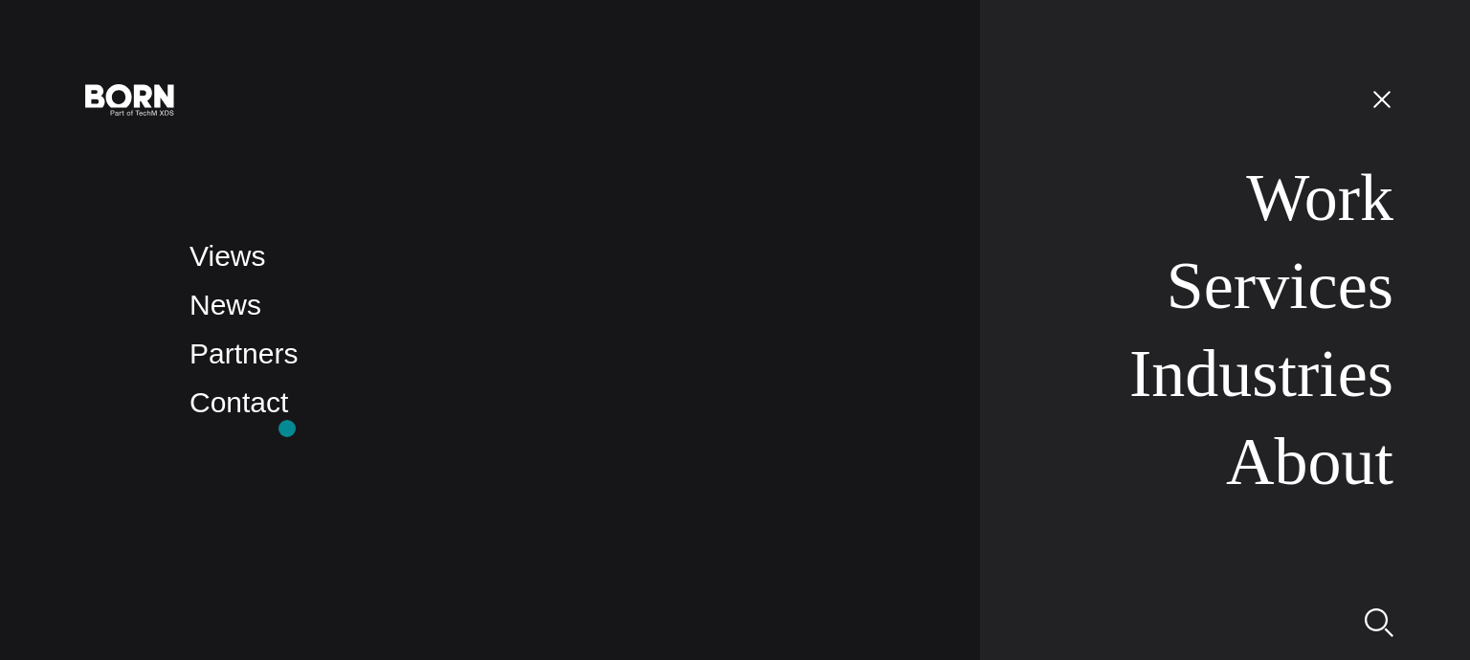
click at [287, 429] on nav "Views News Partners Contact" at bounding box center [565, 330] width 752 height 660
click at [256, 416] on link "Contact" at bounding box center [238, 403] width 99 height 32
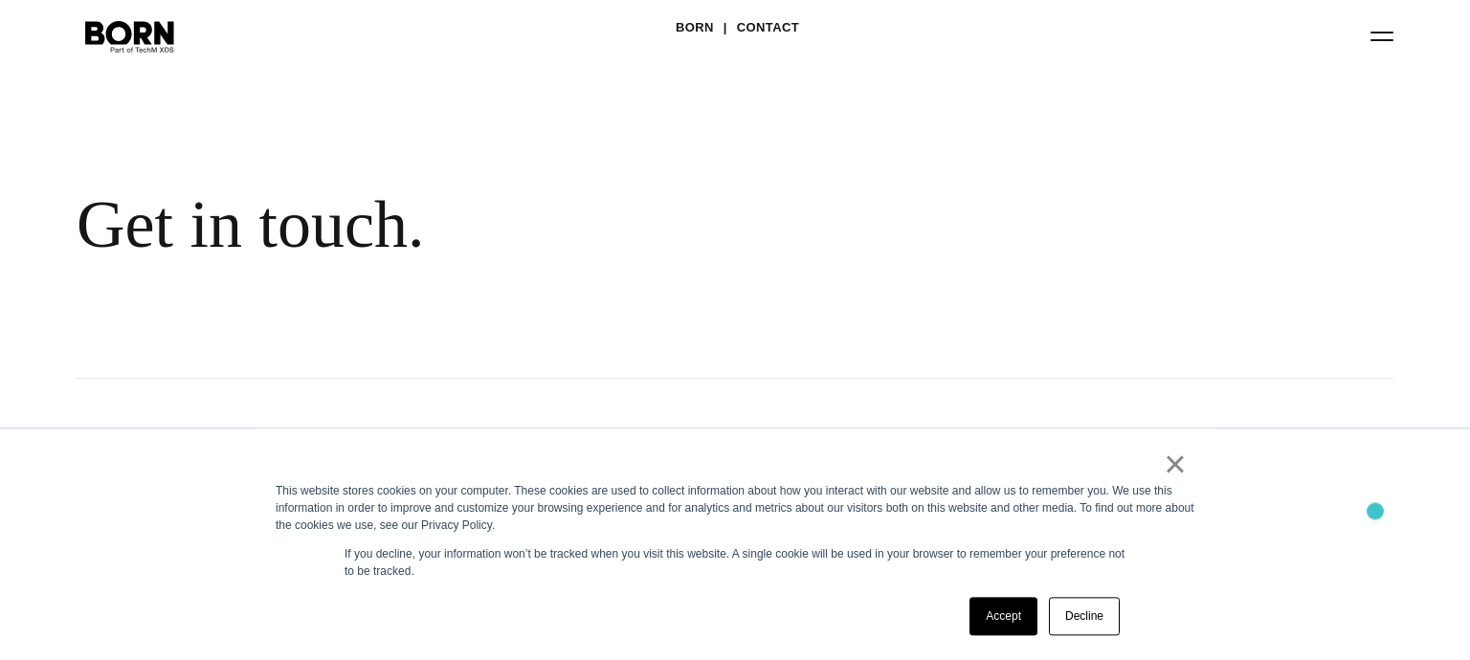
scroll to position [404, 0]
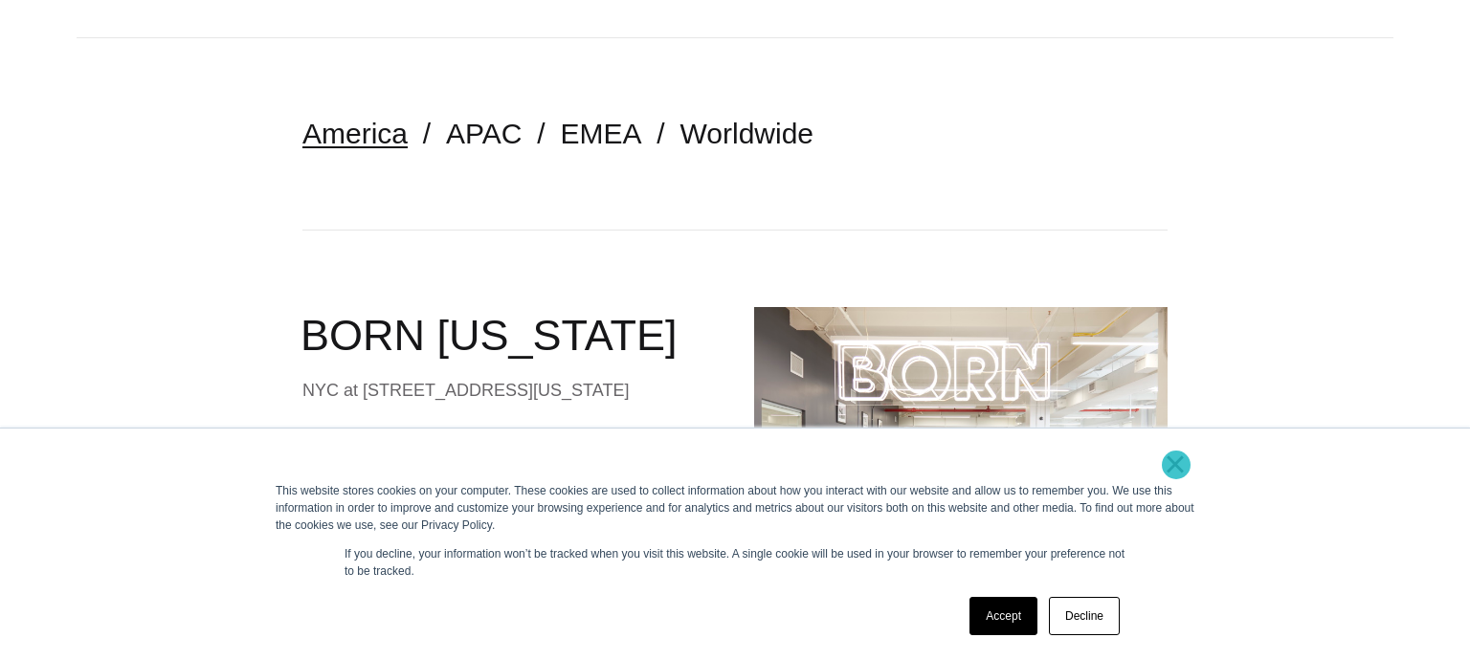
click at [1176, 465] on link "×" at bounding box center [1175, 464] width 23 height 17
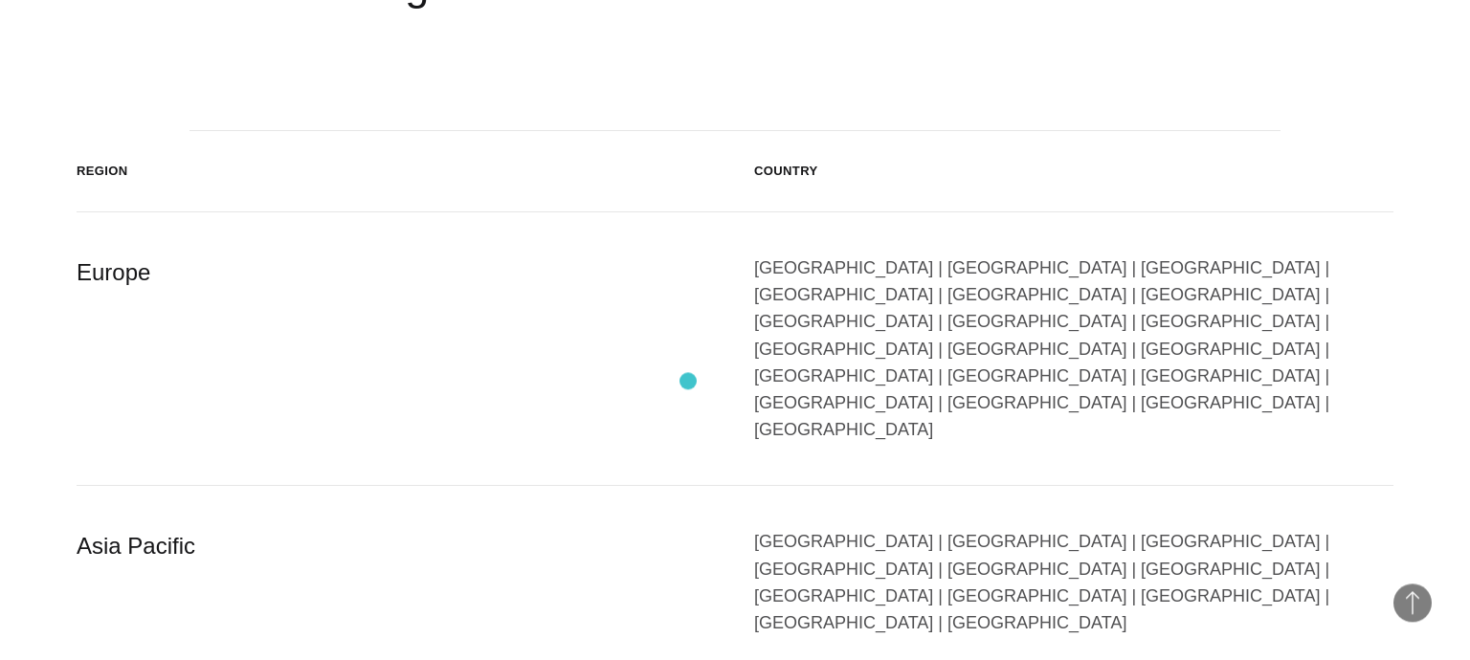
scroll to position [3234, 0]
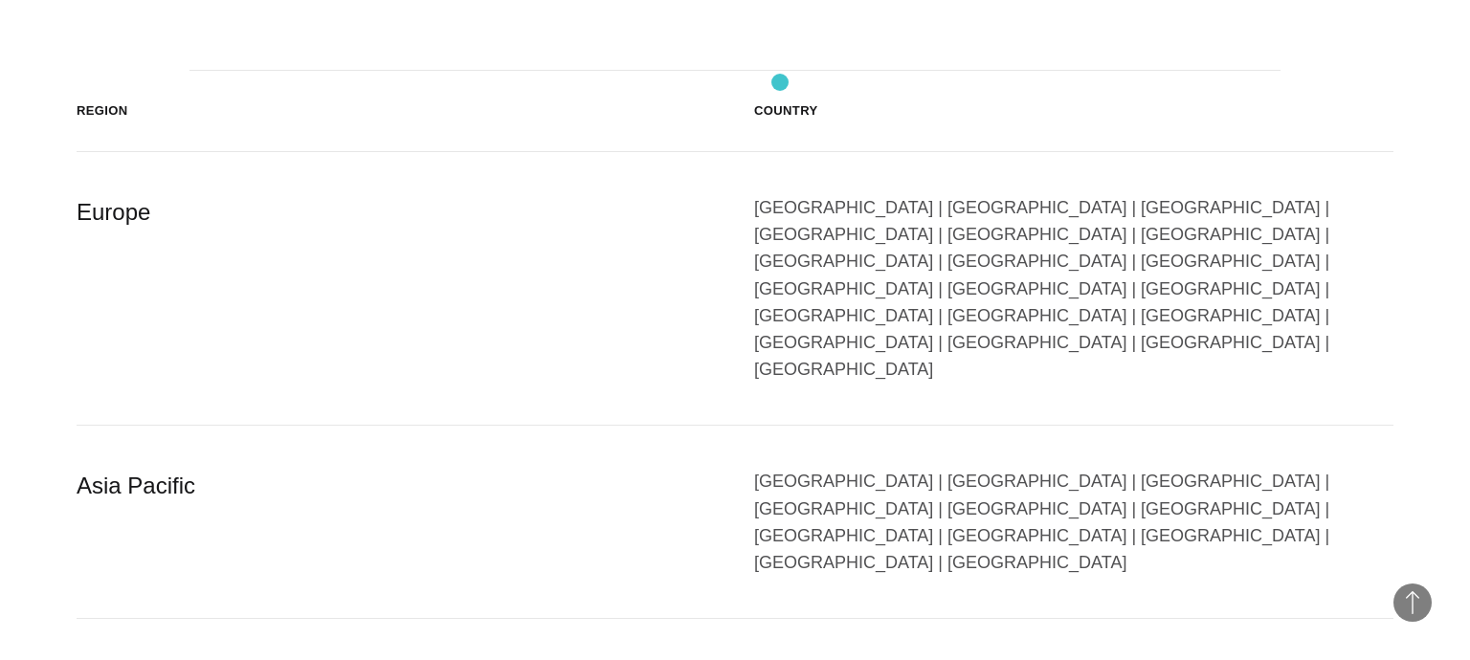
click at [779, 101] on div "Country" at bounding box center [1073, 110] width 639 height 19
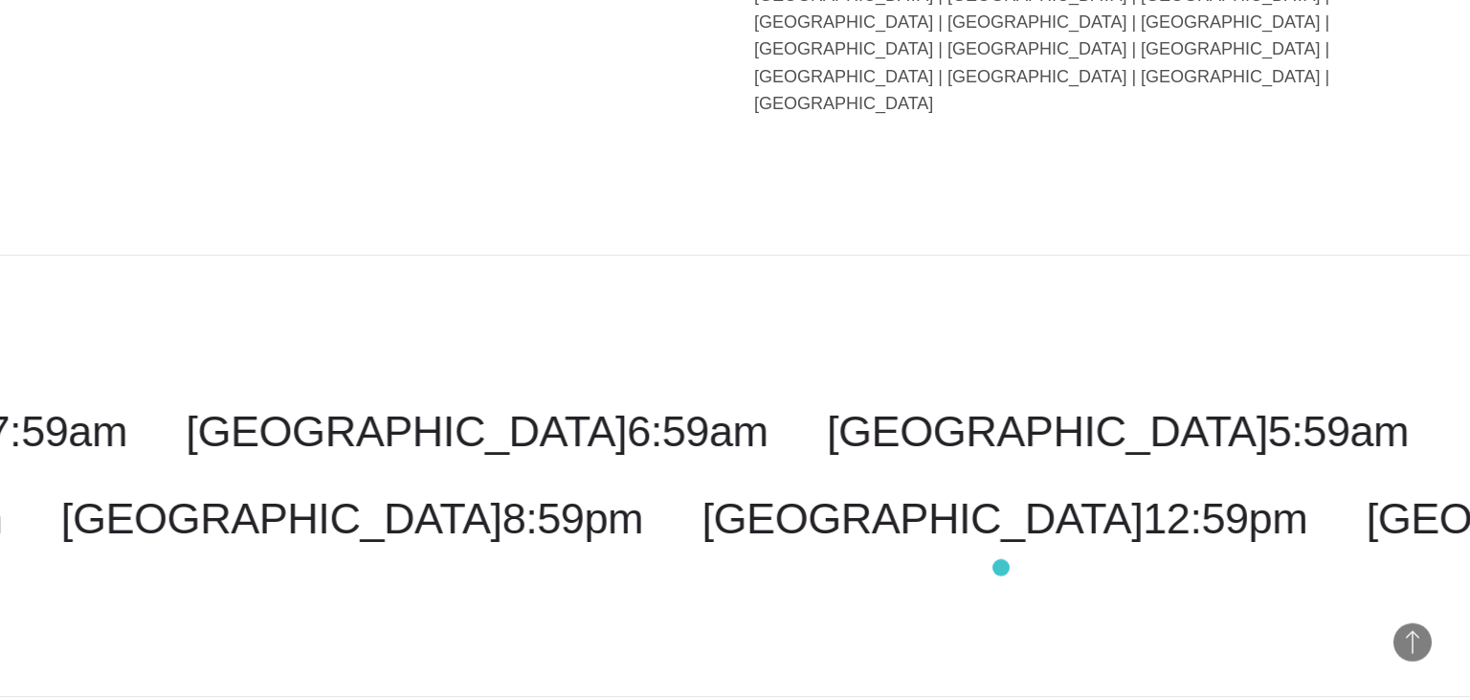
scroll to position [4648, 0]
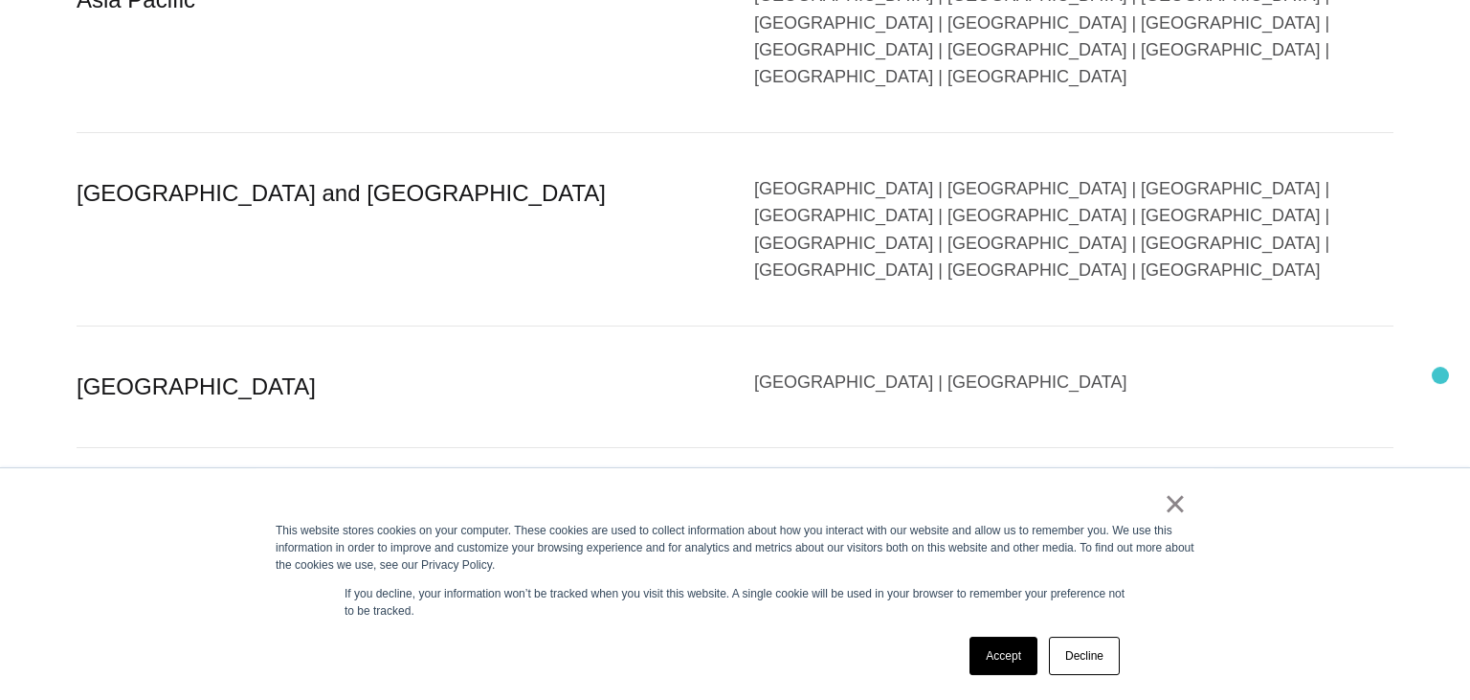
scroll to position [4400, 0]
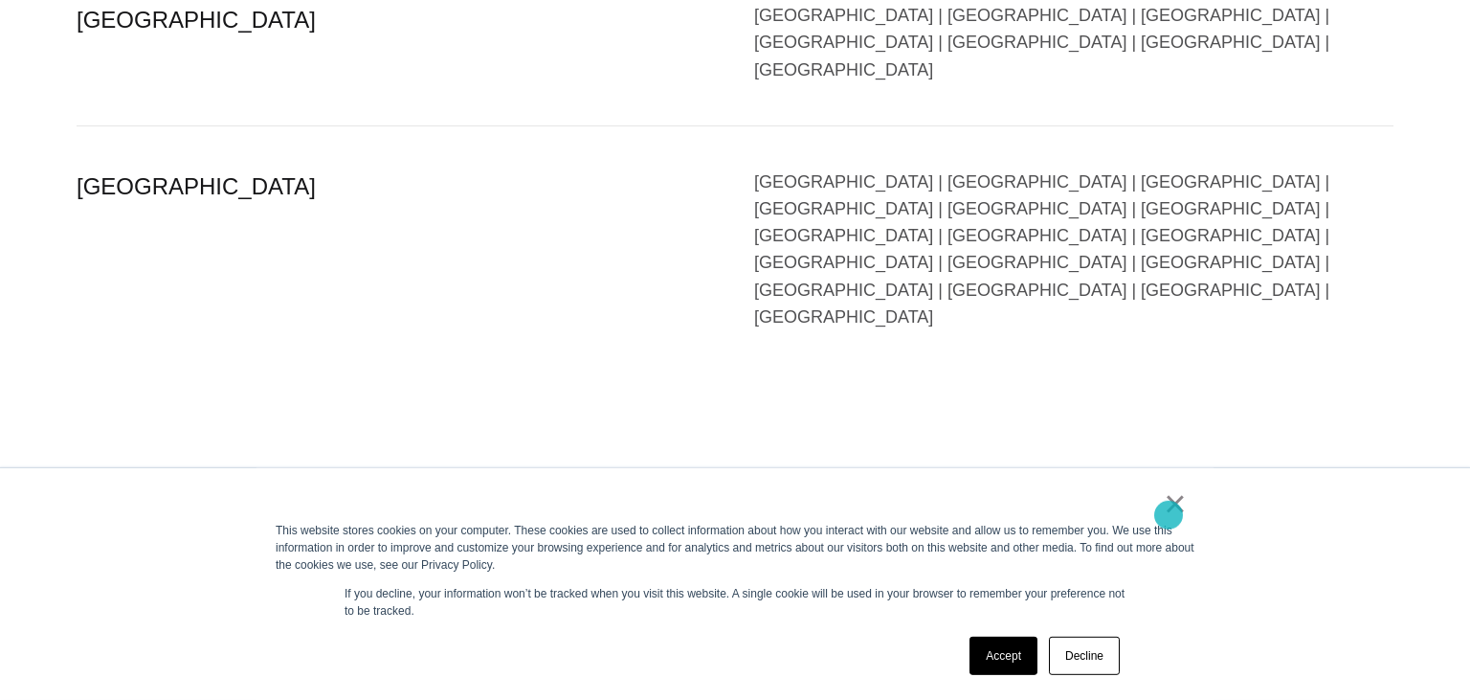
click at [1169, 512] on link "×" at bounding box center [1175, 503] width 23 height 17
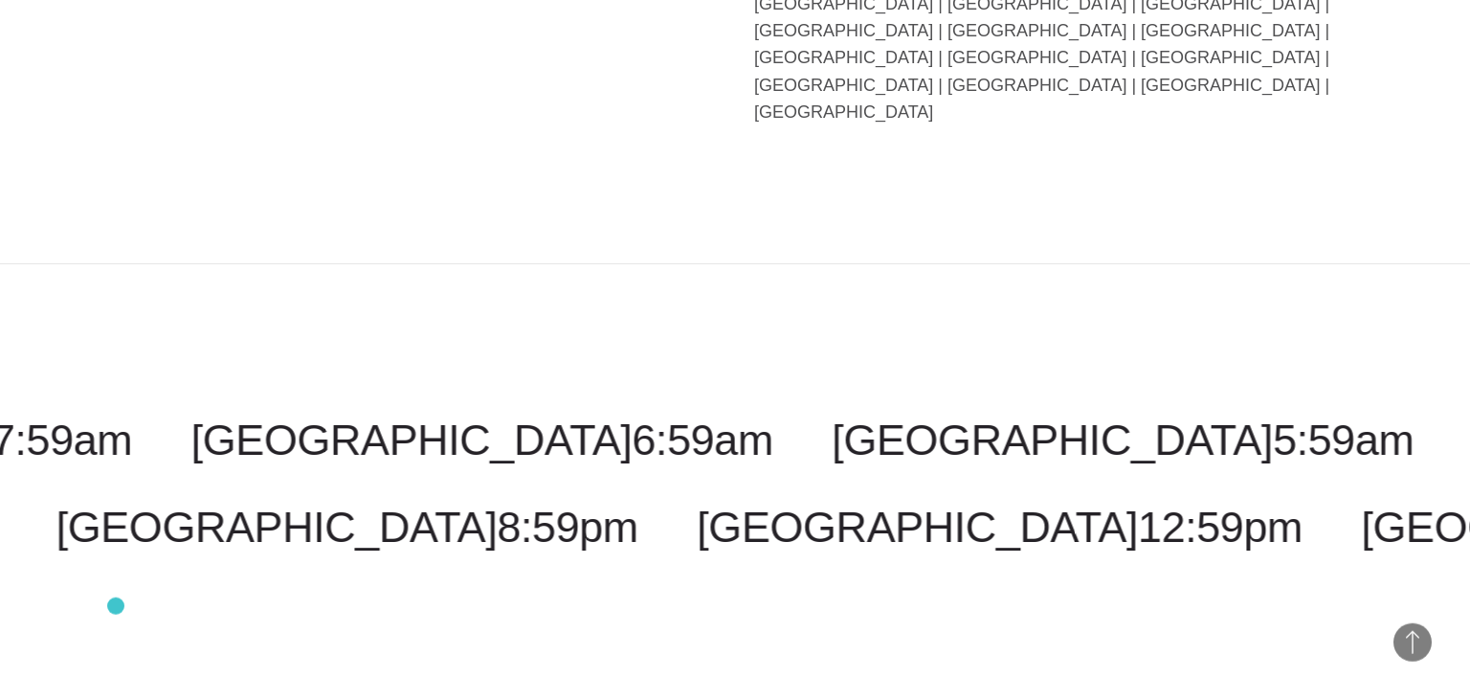
scroll to position [4704, 0]
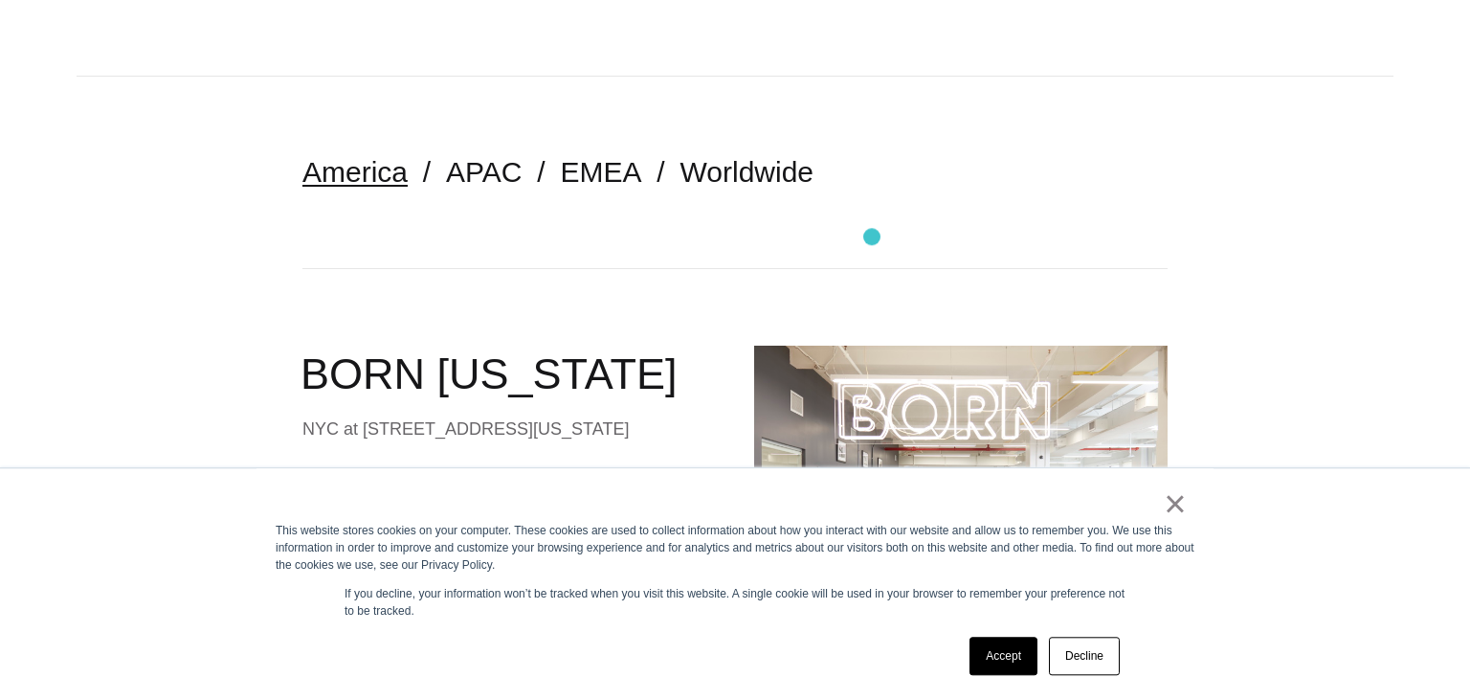
scroll to position [404, 0]
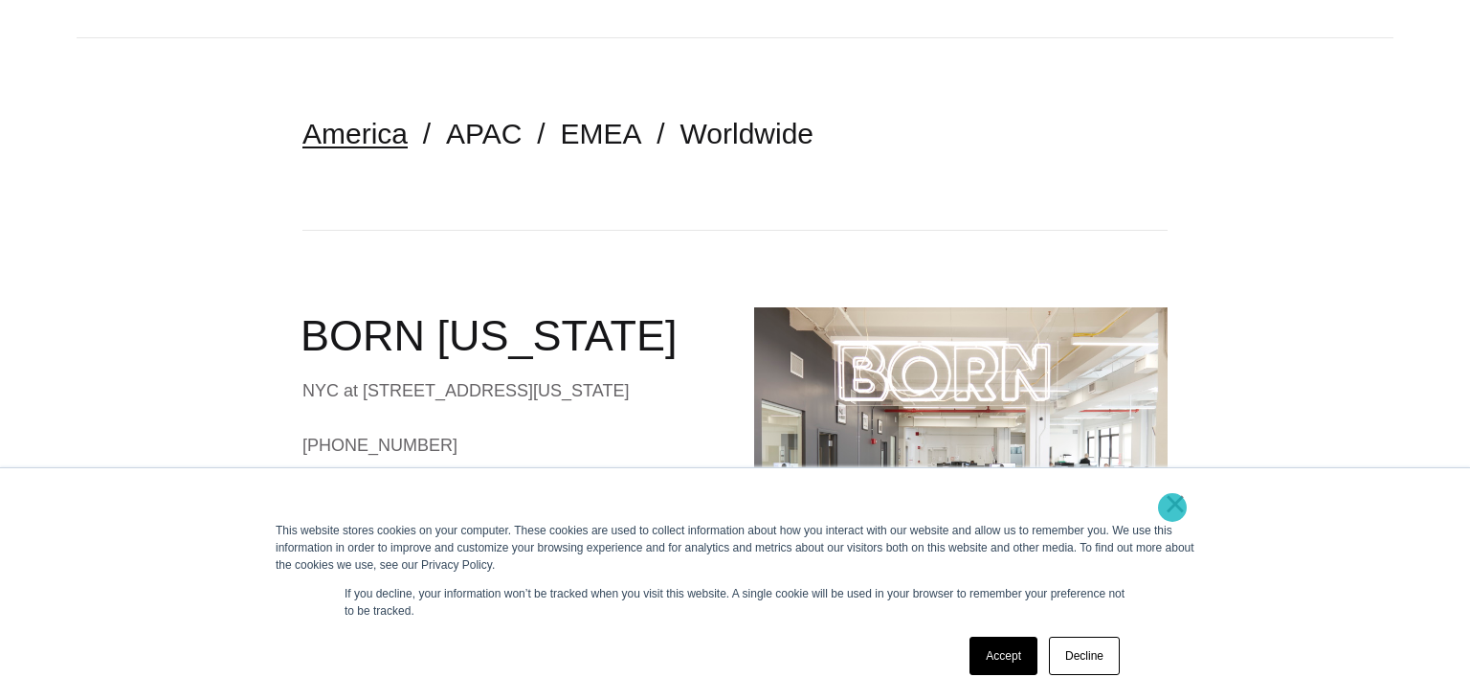
click at [1172, 506] on link "×" at bounding box center [1175, 503] width 23 height 17
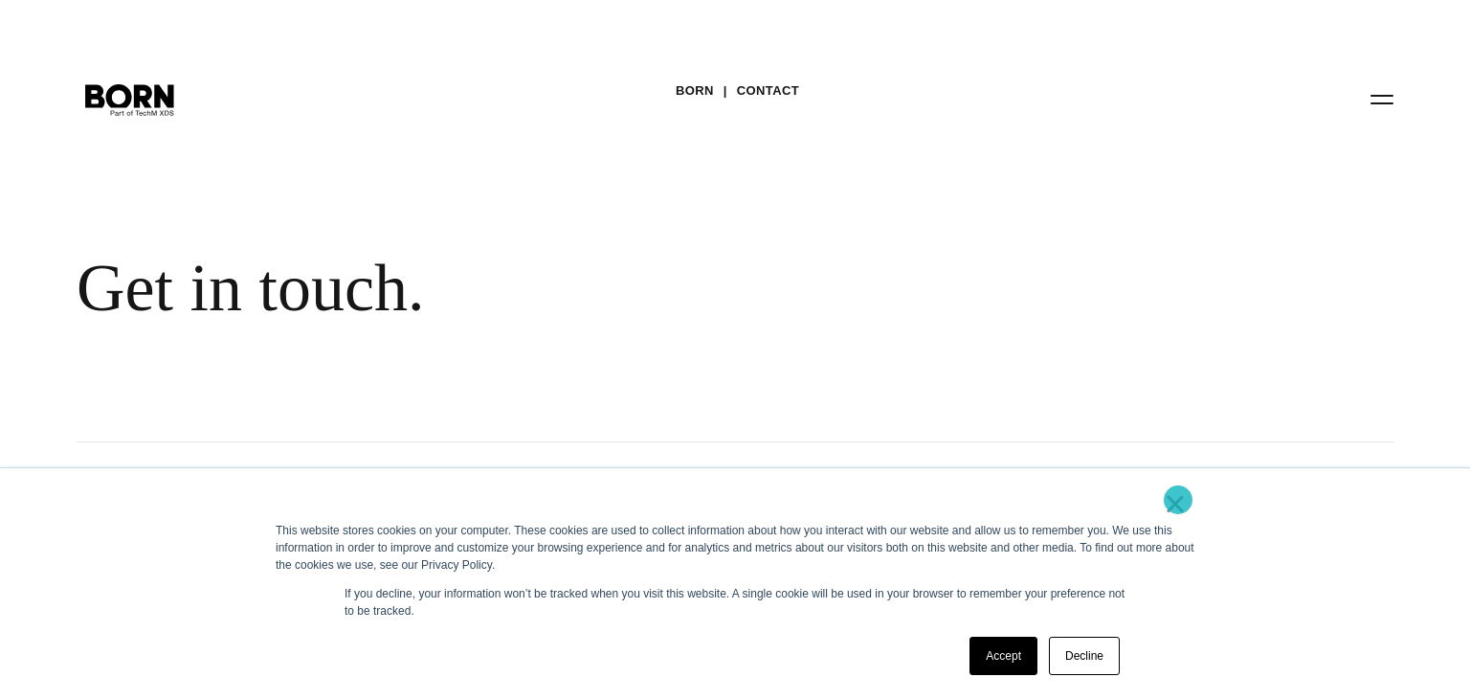
click at [1170, 495] on link "×" at bounding box center [1175, 503] width 23 height 17
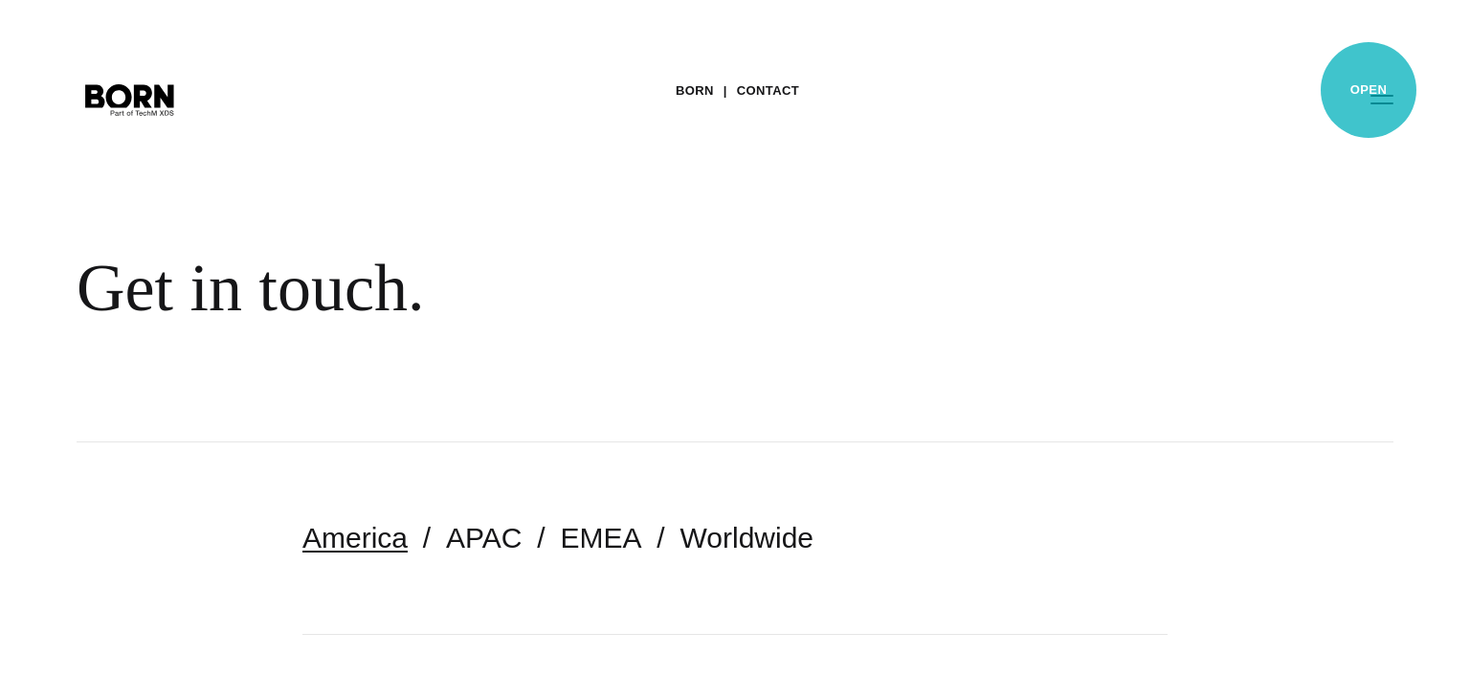
click at [1365, 83] on button "Primary Menu" at bounding box center [1382, 98] width 46 height 40
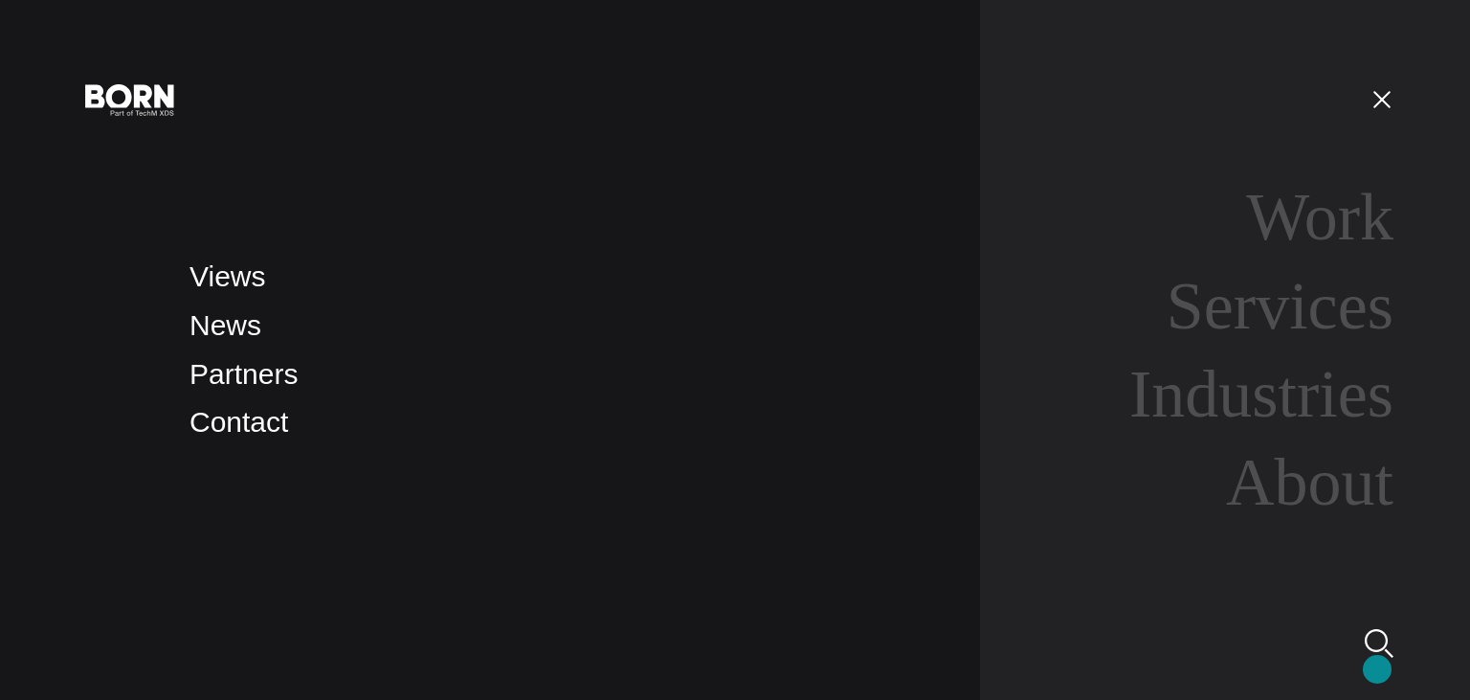
click at [1377, 669] on link at bounding box center [1379, 635] width 29 height 74
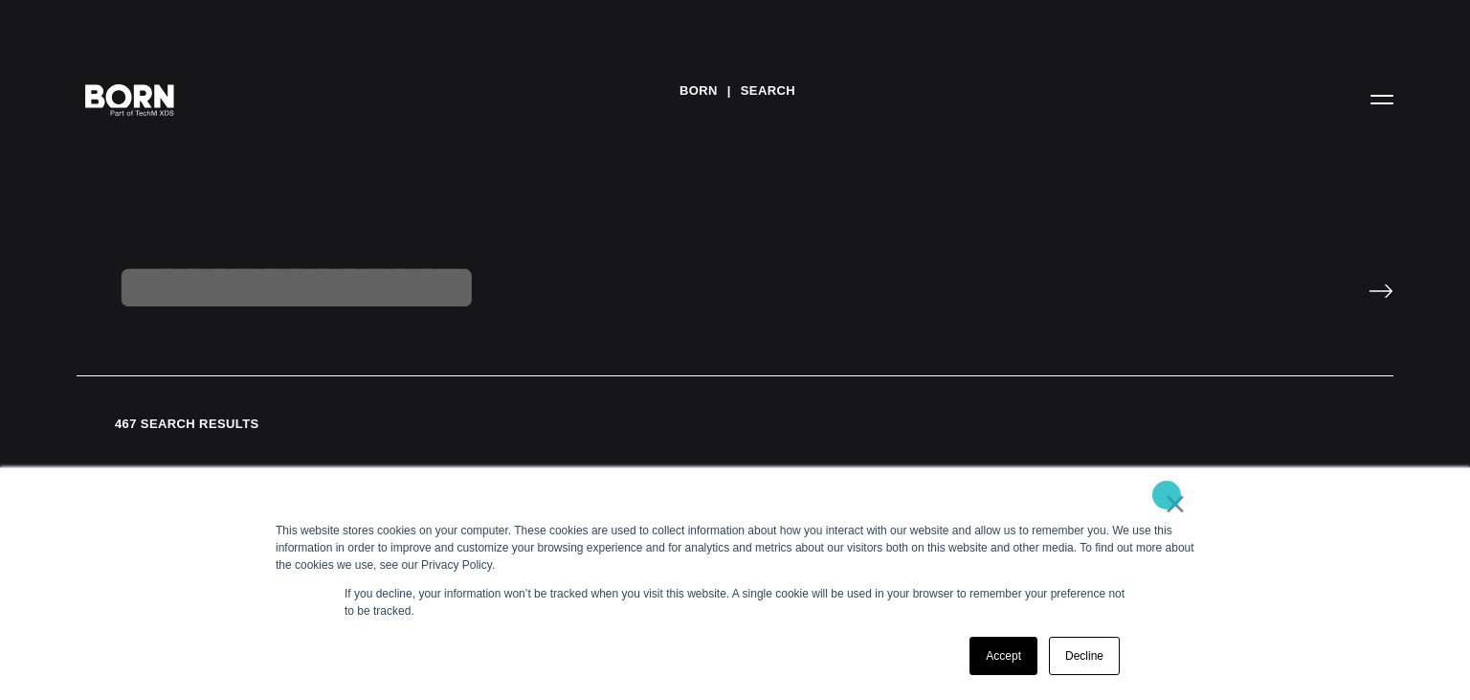
click at [1166, 496] on link "×" at bounding box center [1175, 503] width 23 height 17
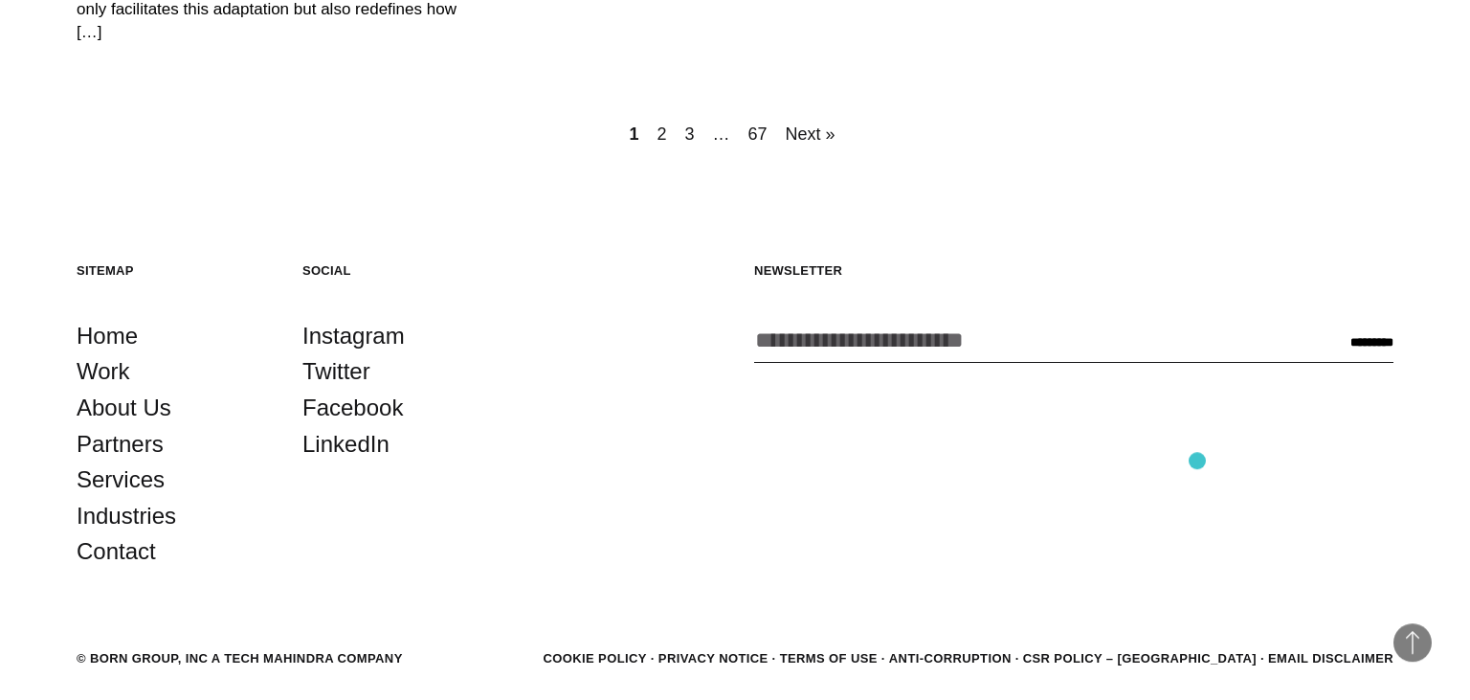
scroll to position [1474, 0]
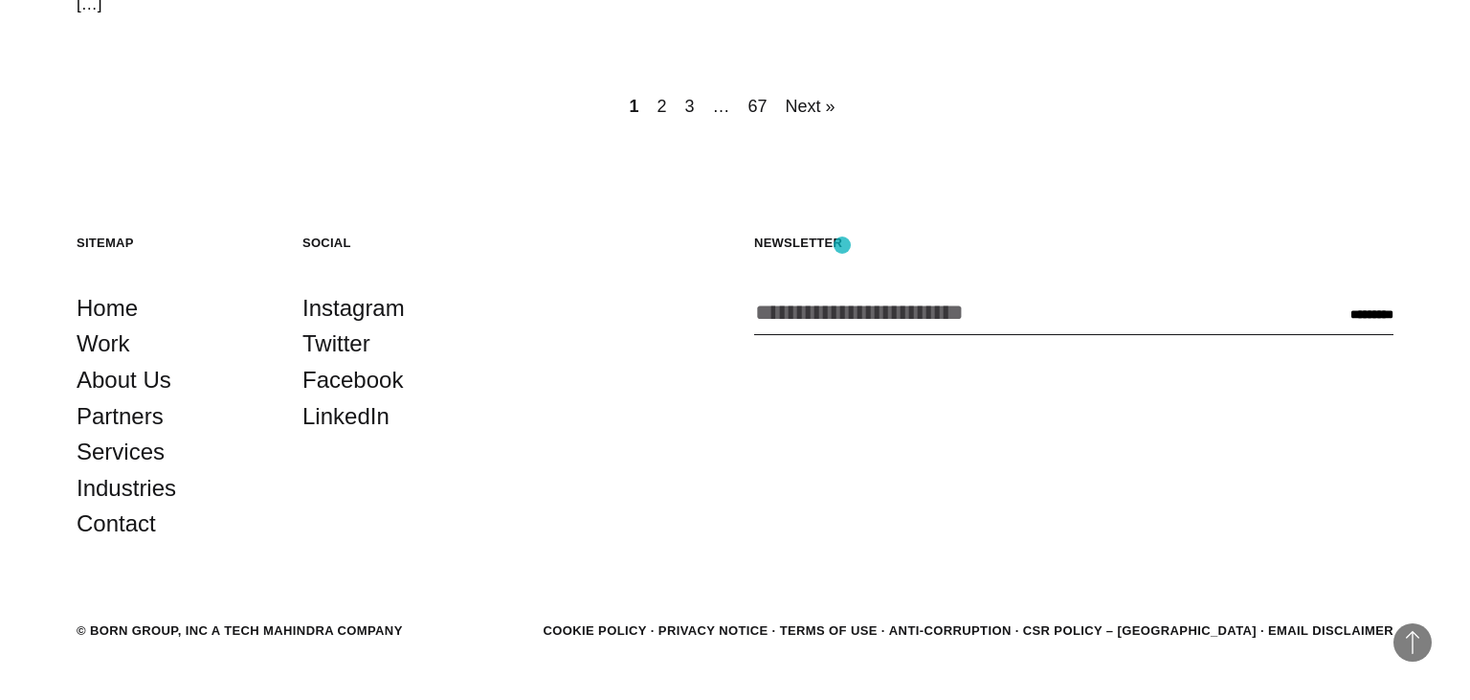
click at [842, 290] on input "Enter your email address *" at bounding box center [1026, 312] width 544 height 45
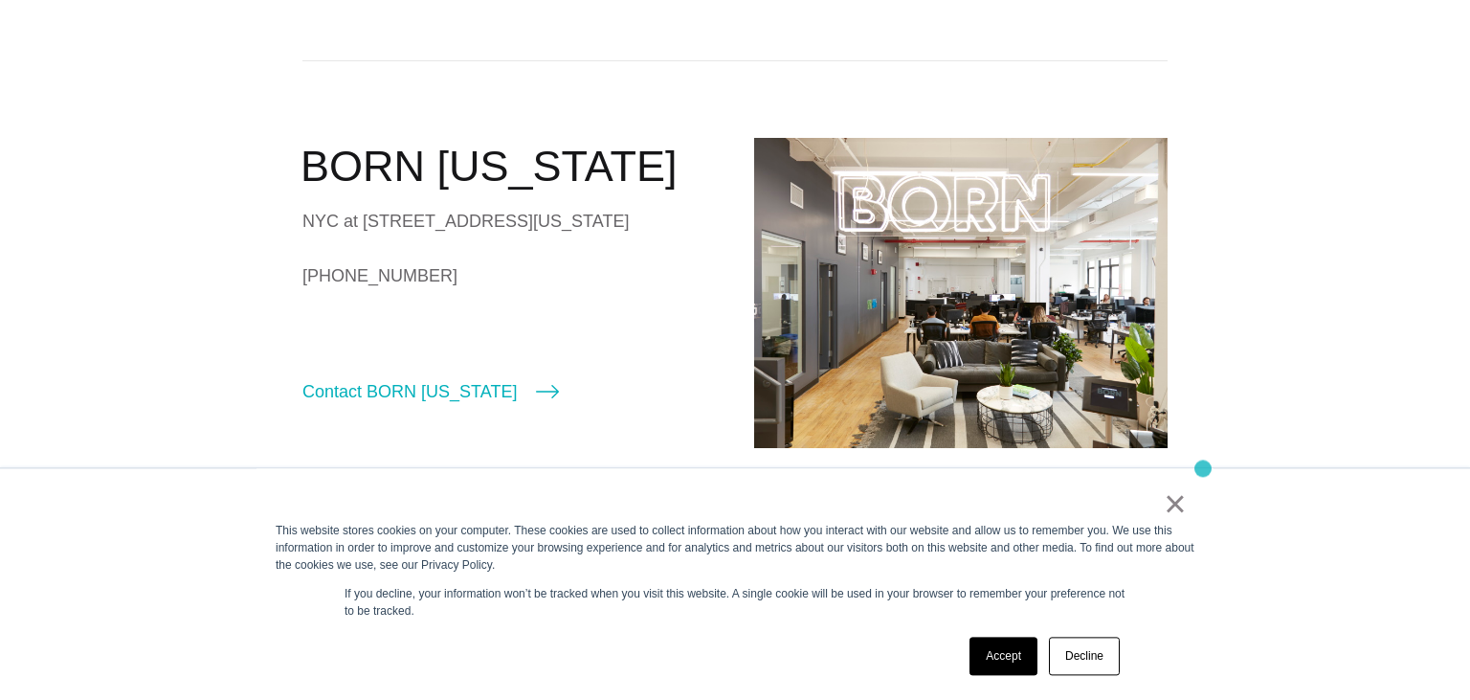
scroll to position [606, 0]
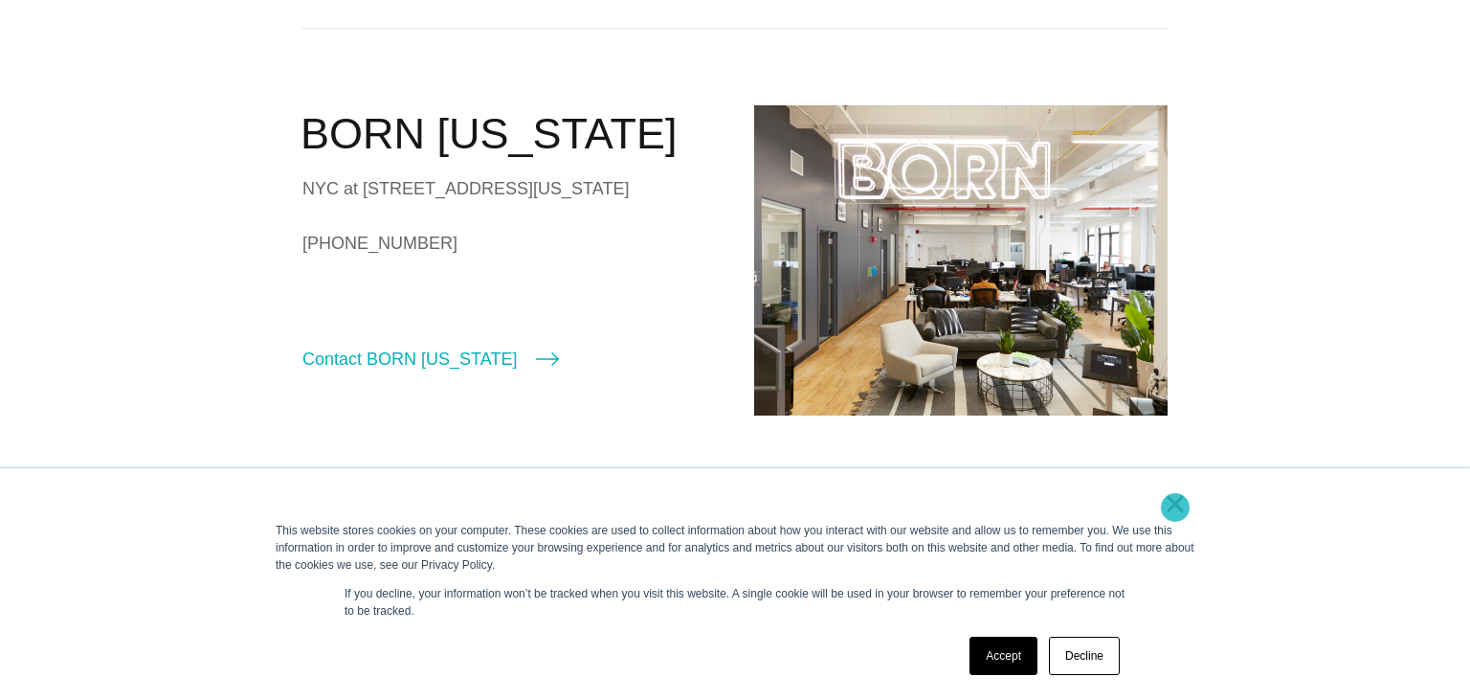
click at [1177, 507] on link "×" at bounding box center [1175, 503] width 23 height 17
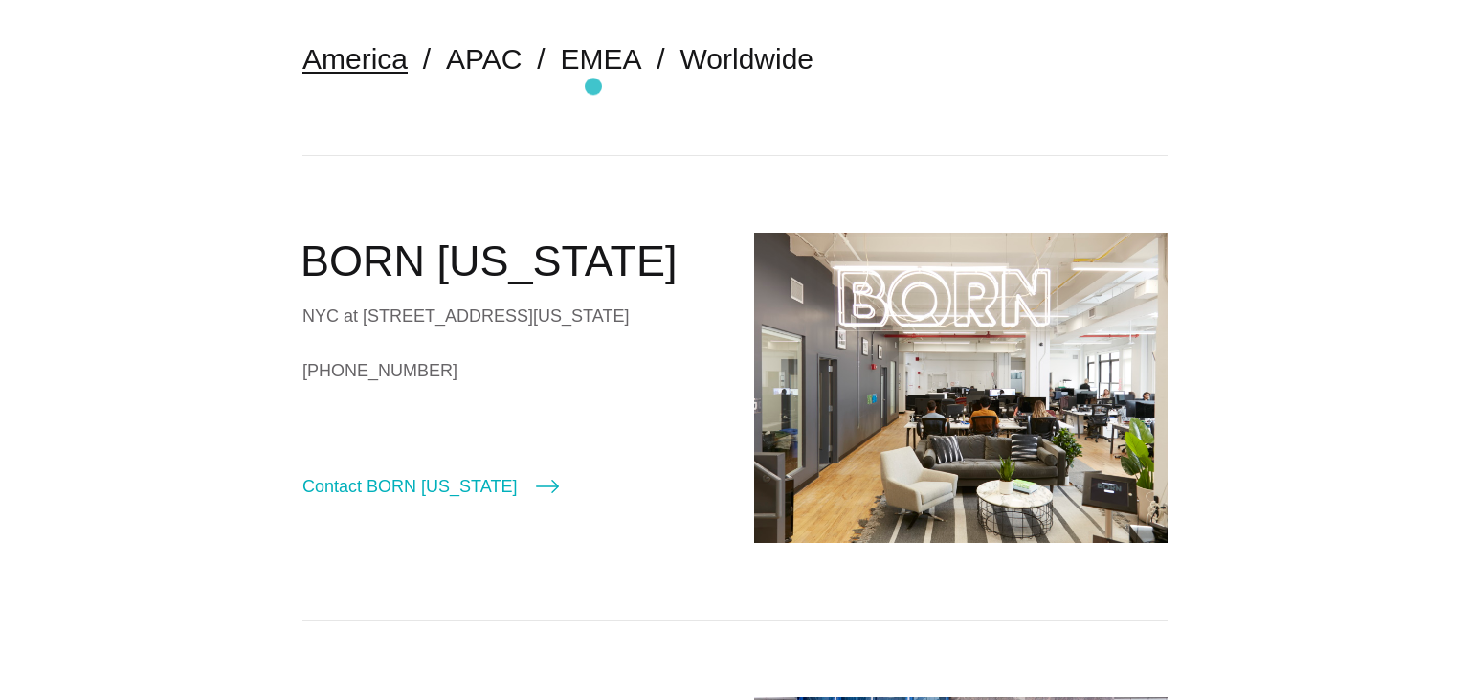
scroll to position [404, 0]
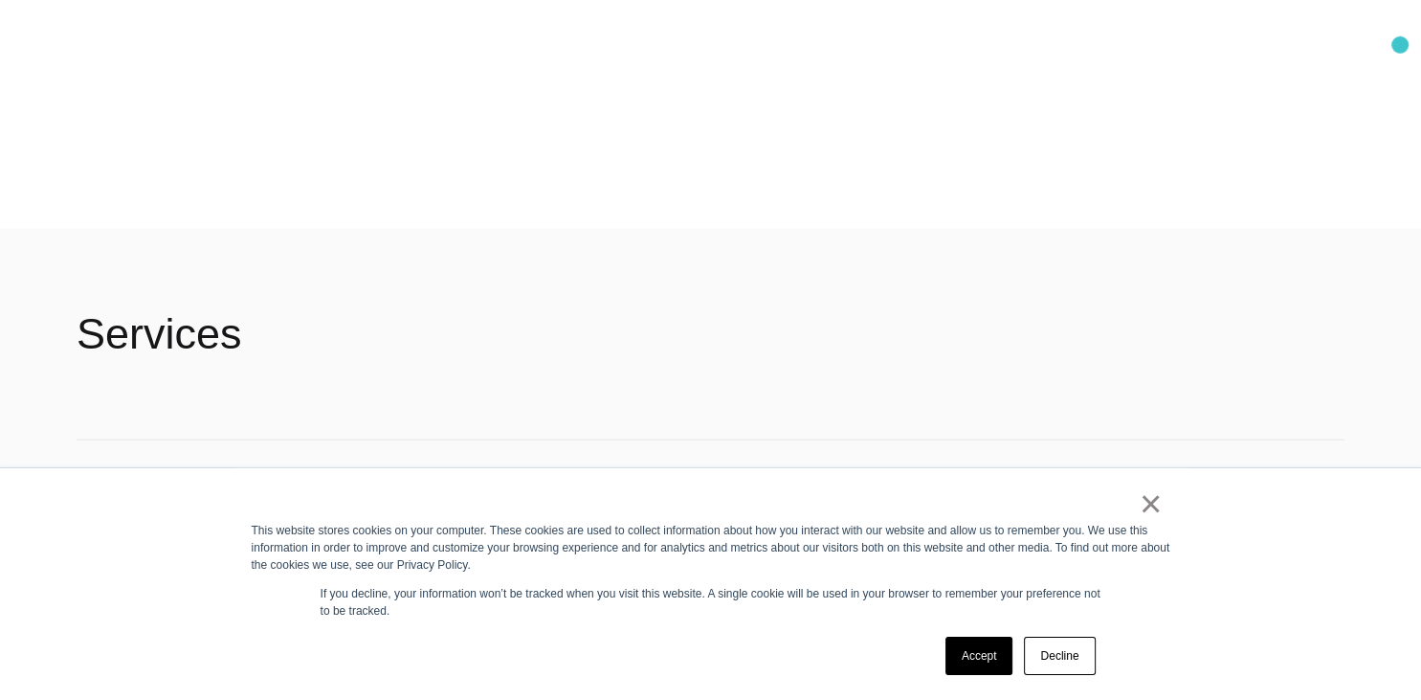
scroll to position [3996, 0]
click at [1154, 510] on link "×" at bounding box center [1151, 503] width 23 height 17
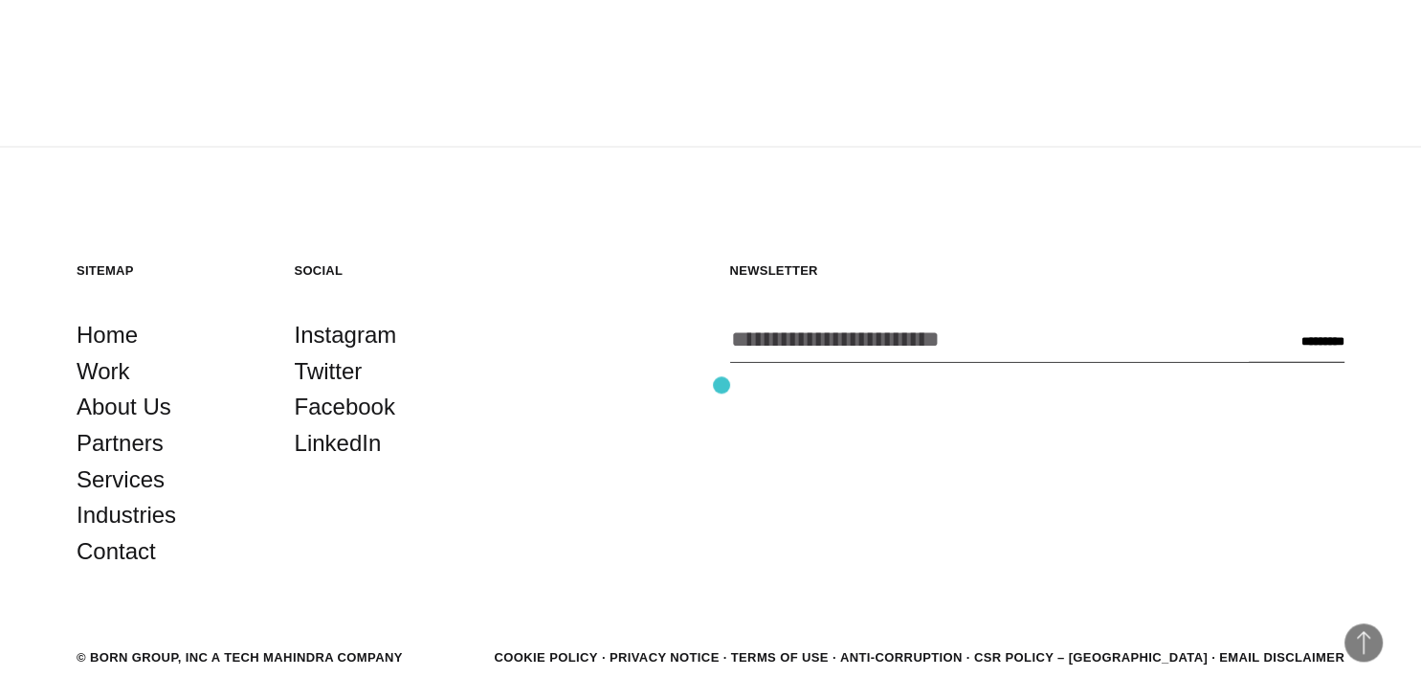
scroll to position [5191, 0]
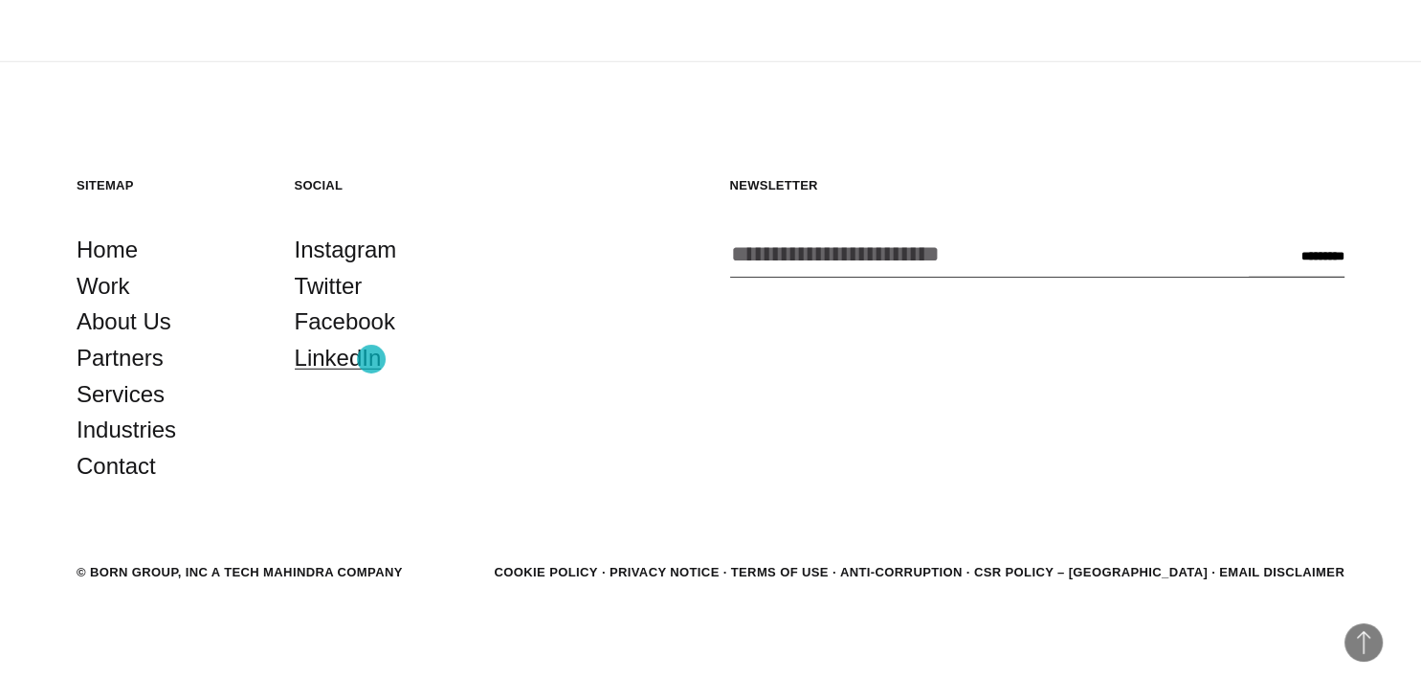
click at [371, 359] on link "LinkedIn" at bounding box center [338, 358] width 87 height 36
